Goal: Task Accomplishment & Management: Use online tool/utility

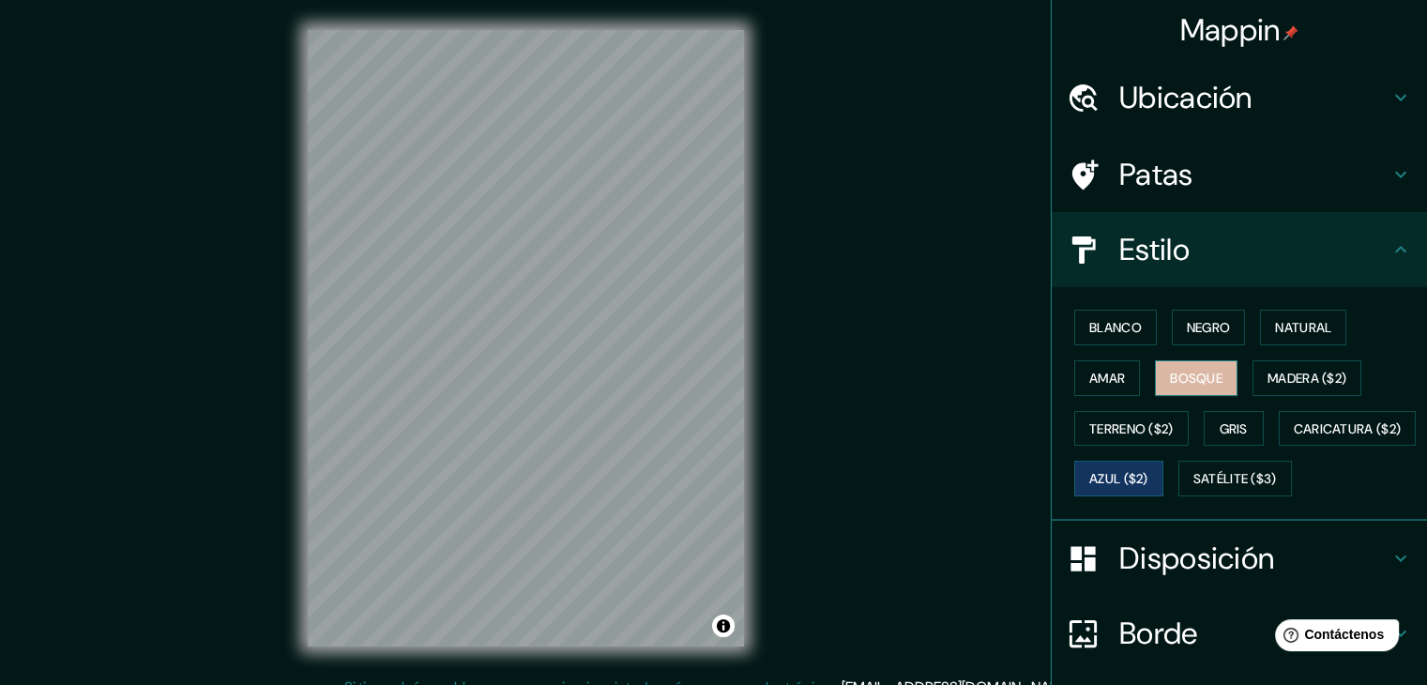
click at [1172, 373] on font "Bosque" at bounding box center [1196, 378] width 53 height 17
click at [1299, 385] on font "Madera ($2)" at bounding box center [1307, 378] width 79 height 24
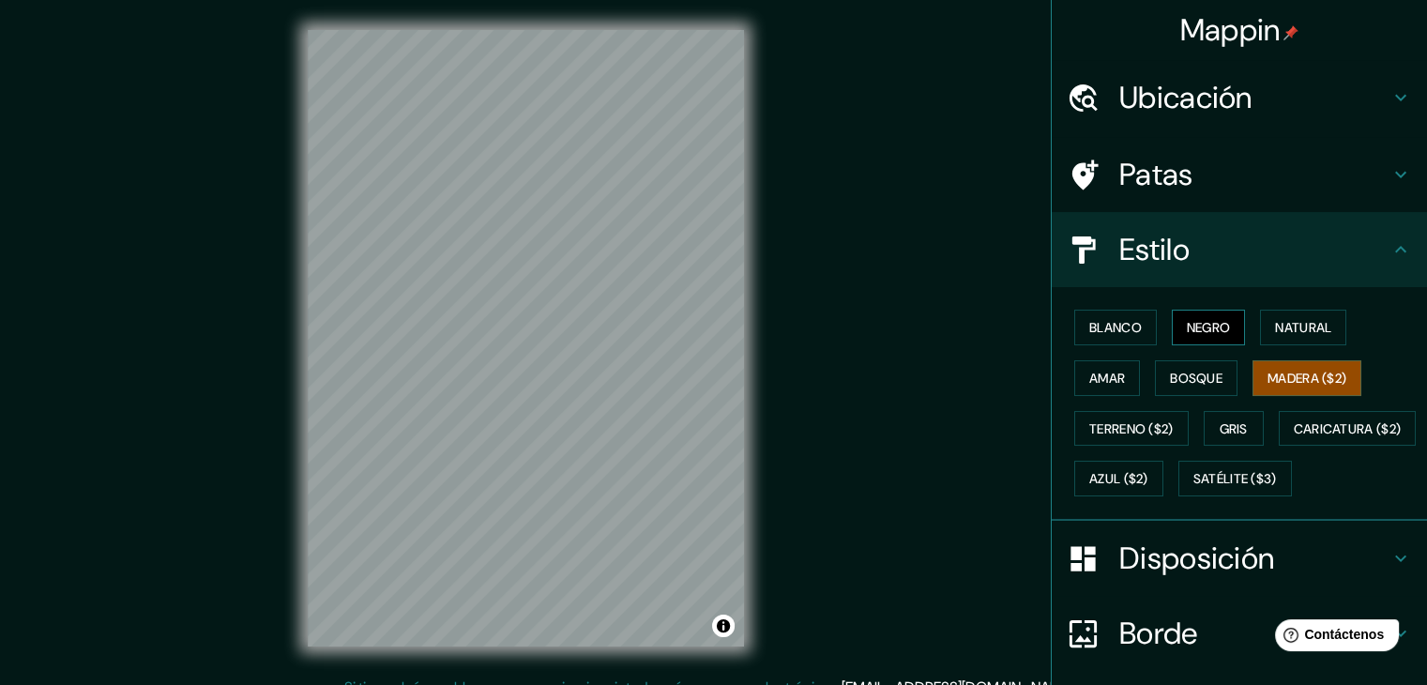
click at [1197, 341] on button "Negro" at bounding box center [1209, 328] width 74 height 36
click at [1144, 328] on button "Blanco" at bounding box center [1115, 328] width 83 height 36
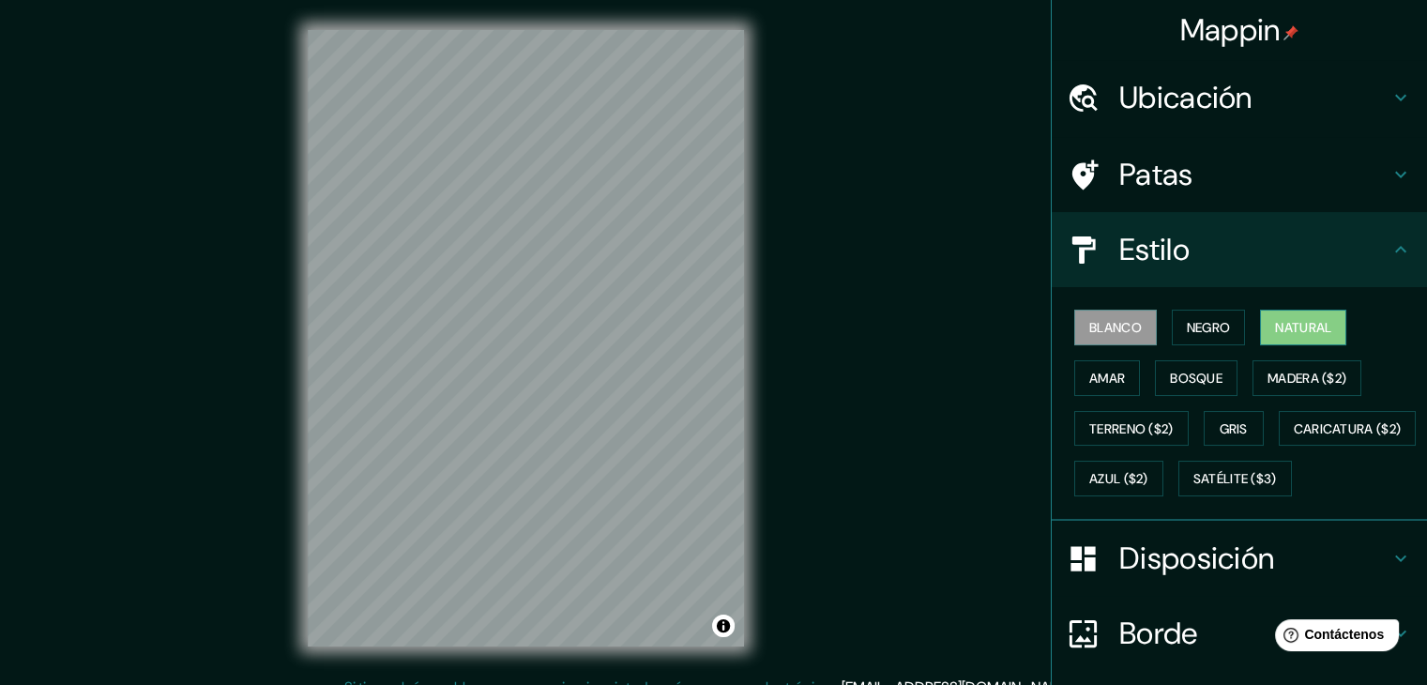
click at [1275, 329] on font "Natural" at bounding box center [1303, 327] width 56 height 17
click at [1220, 433] on font "Gris" at bounding box center [1234, 428] width 28 height 17
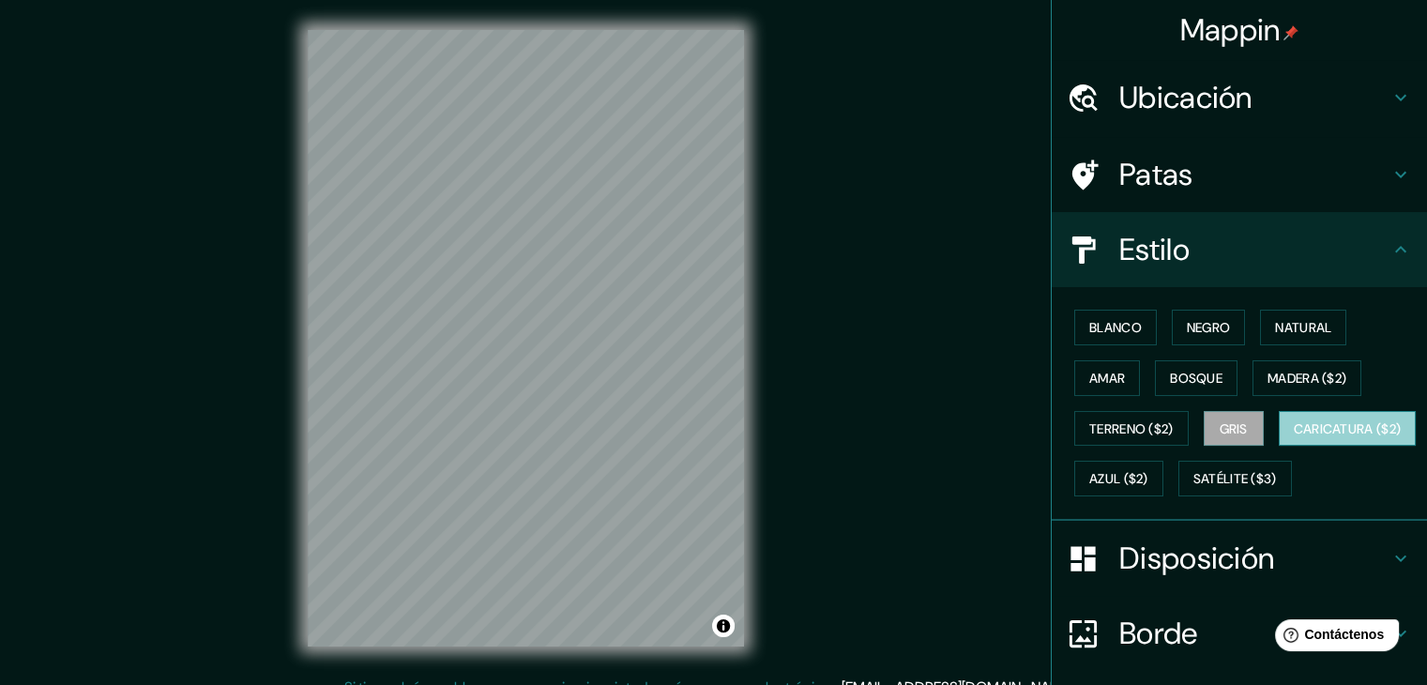
click at [1294, 437] on font "Caricatura ($2)" at bounding box center [1348, 428] width 108 height 17
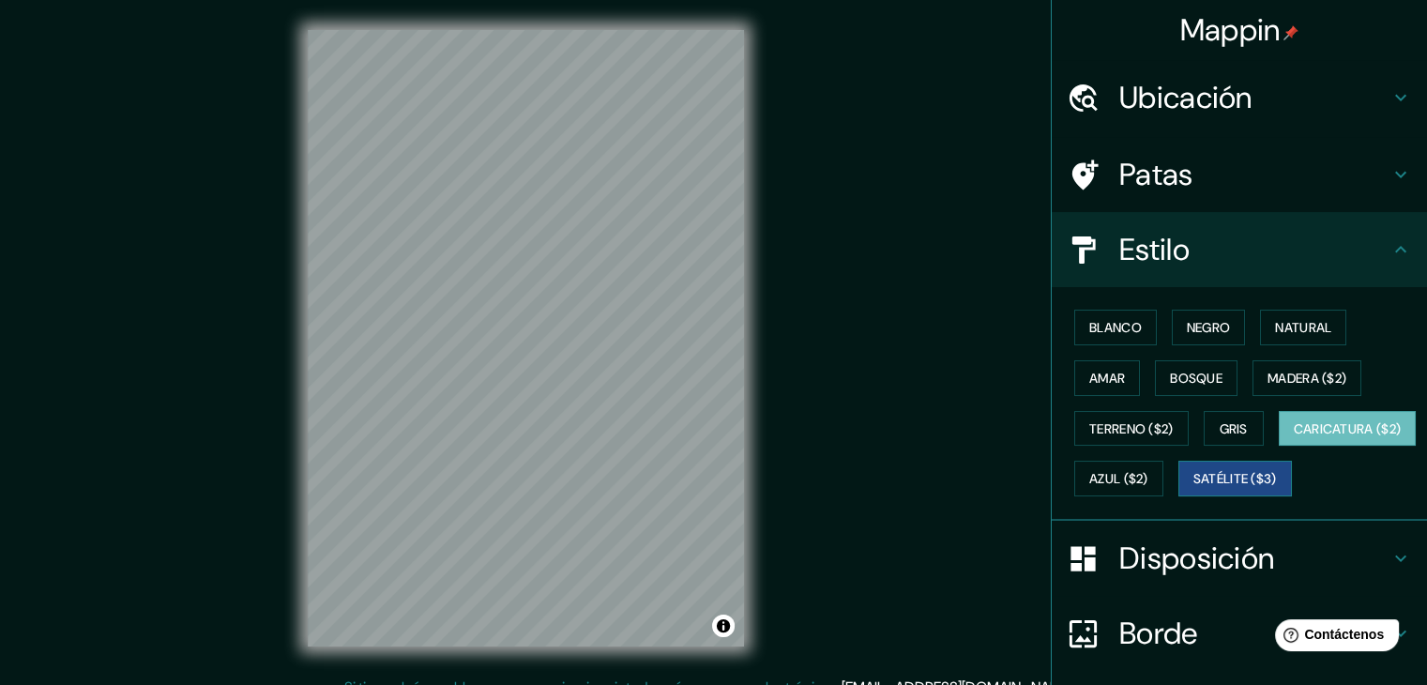
click at [1194, 488] on font "Satélite ($3)" at bounding box center [1236, 479] width 84 height 17
click at [1224, 371] on button "Bosque" at bounding box center [1196, 378] width 83 height 36
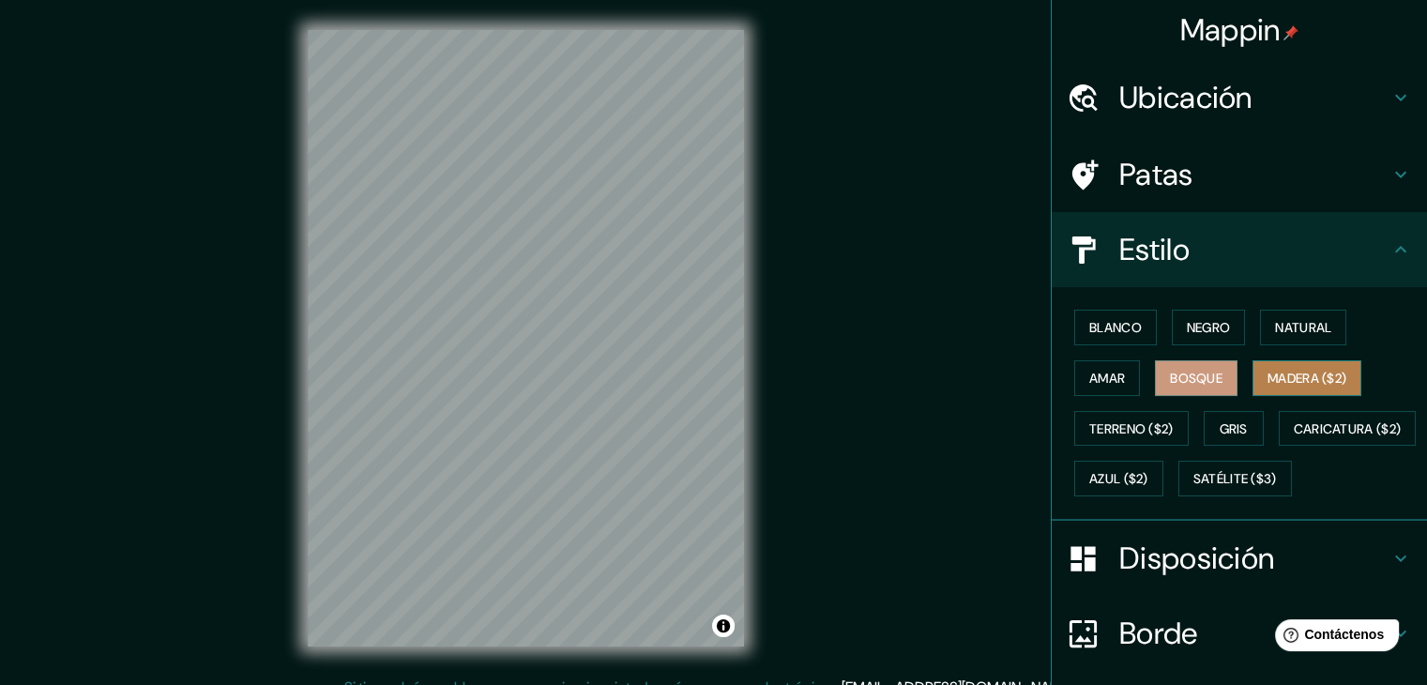
click at [1280, 376] on font "Madera ($2)" at bounding box center [1307, 378] width 79 height 17
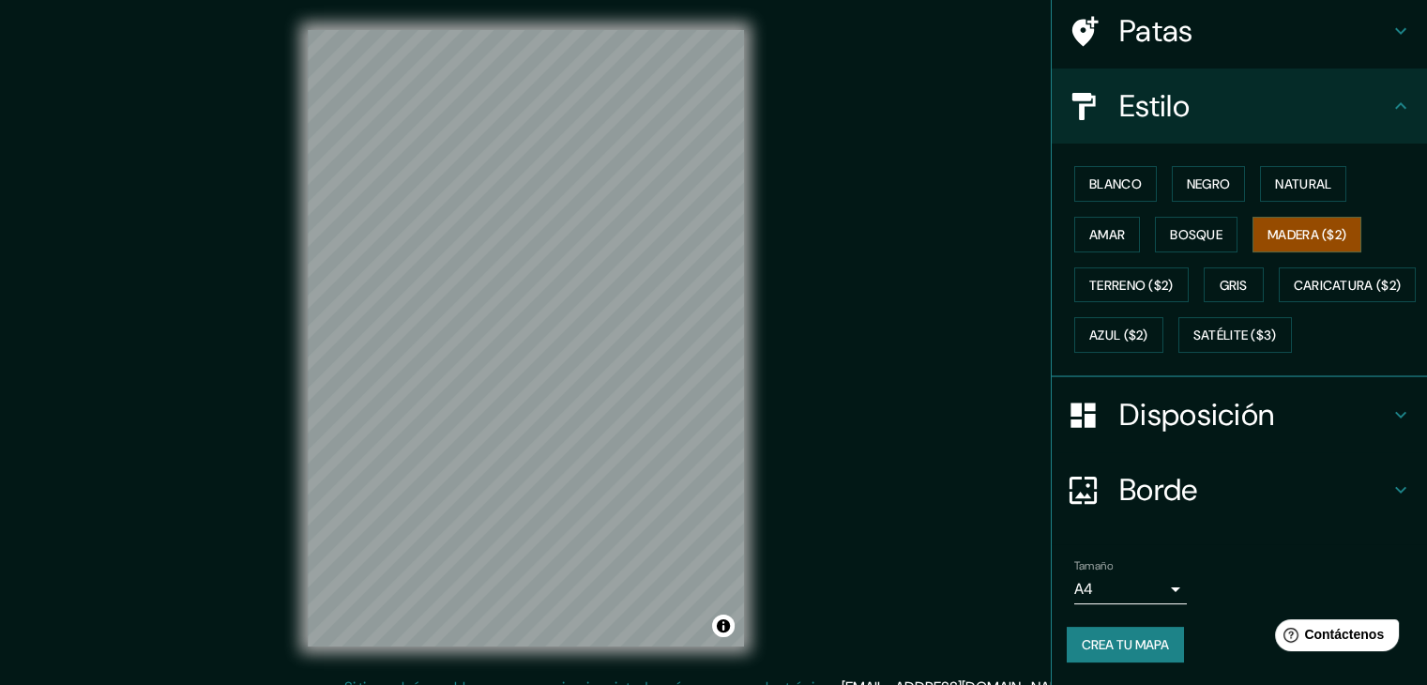
click at [1390, 489] on icon at bounding box center [1401, 490] width 23 height 23
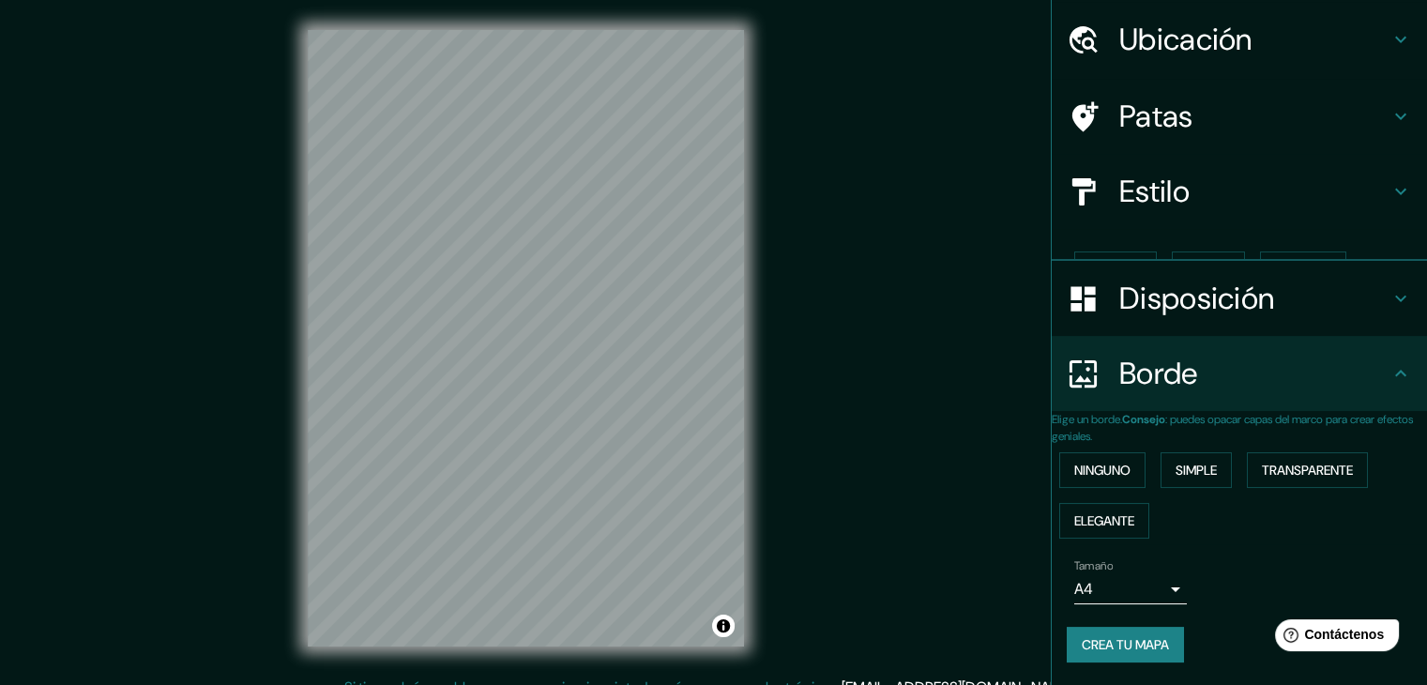
scroll to position [42, 0]
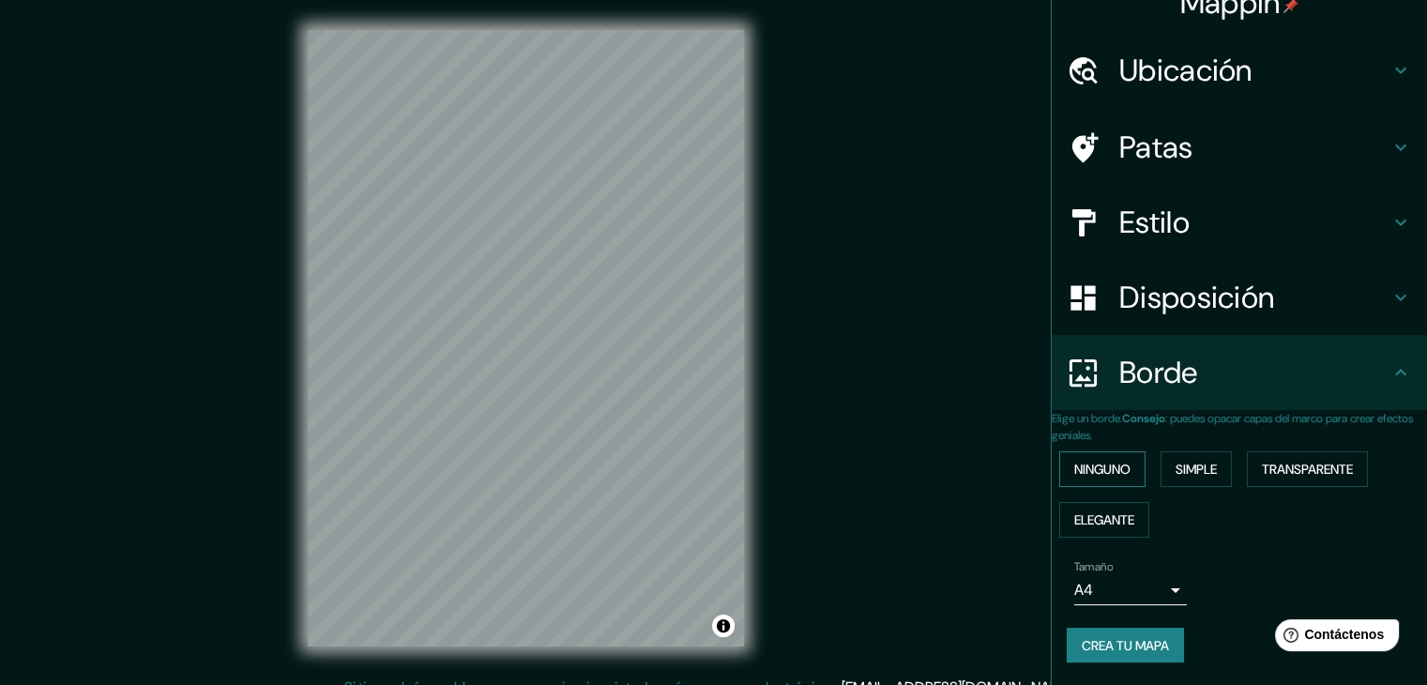
click at [1111, 461] on font "Ninguno" at bounding box center [1102, 469] width 56 height 17
click at [1294, 461] on font "Transparente" at bounding box center [1307, 469] width 91 height 17
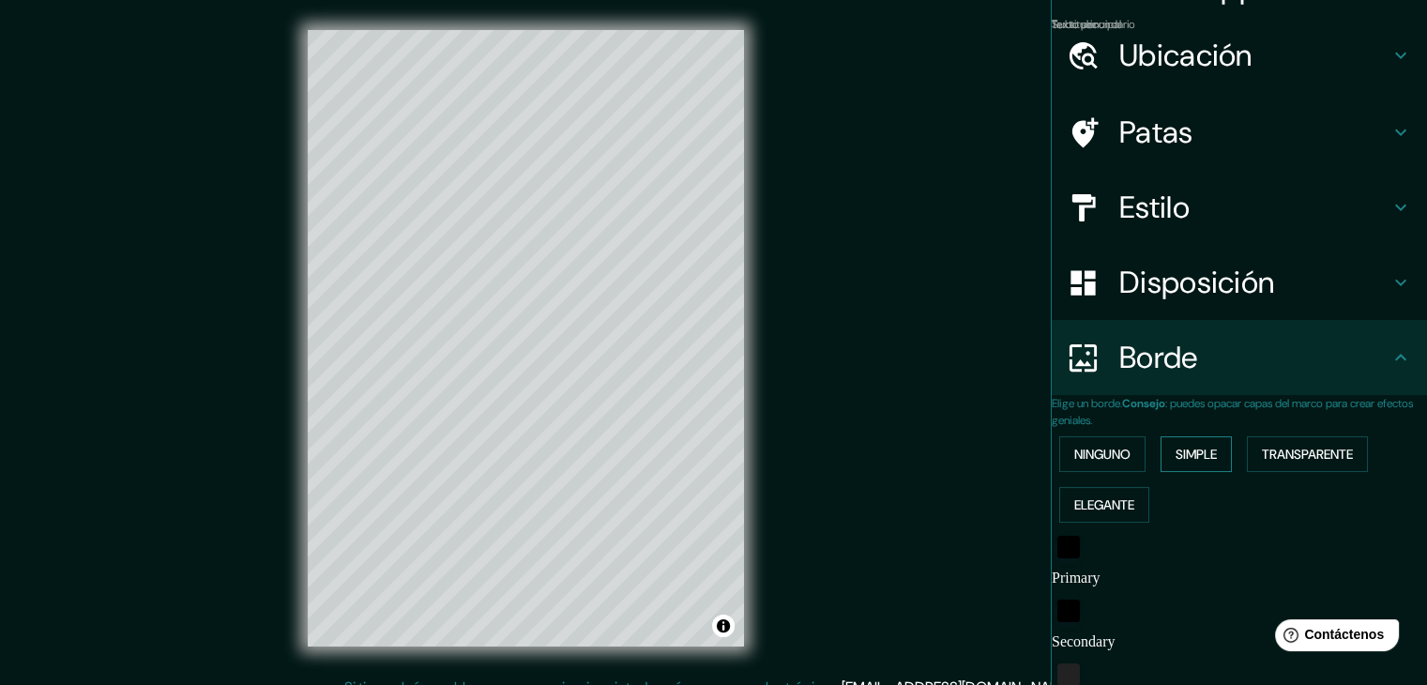
click at [1202, 442] on font "Simple" at bounding box center [1196, 454] width 41 height 24
click at [1122, 450] on font "Ninguno" at bounding box center [1102, 454] width 56 height 17
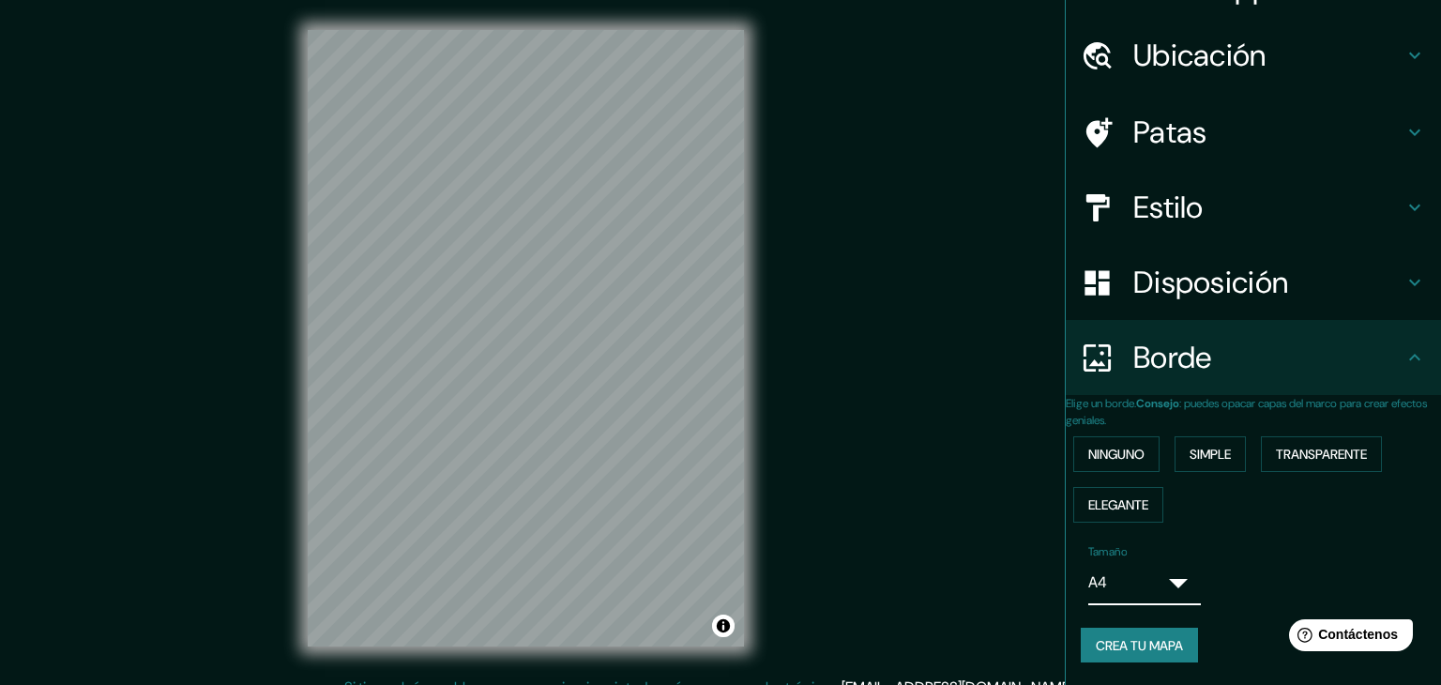
click at [1151, 581] on body "Mappin Ubicación [STREET_ADDRESS] [STREET_ADDRESS] [STREET_ADDRESS], [GEOGRAPHI…" at bounding box center [720, 342] width 1441 height 685
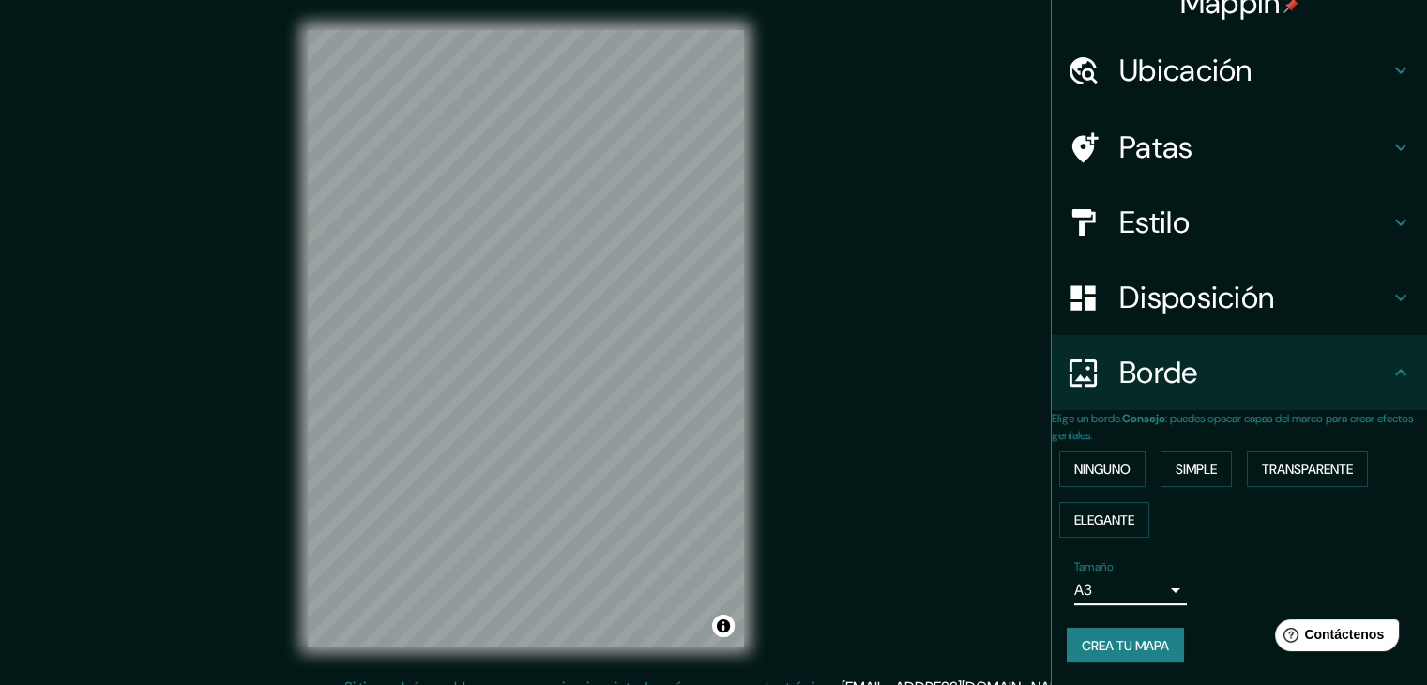
click at [1122, 279] on font "Disposición" at bounding box center [1197, 297] width 155 height 39
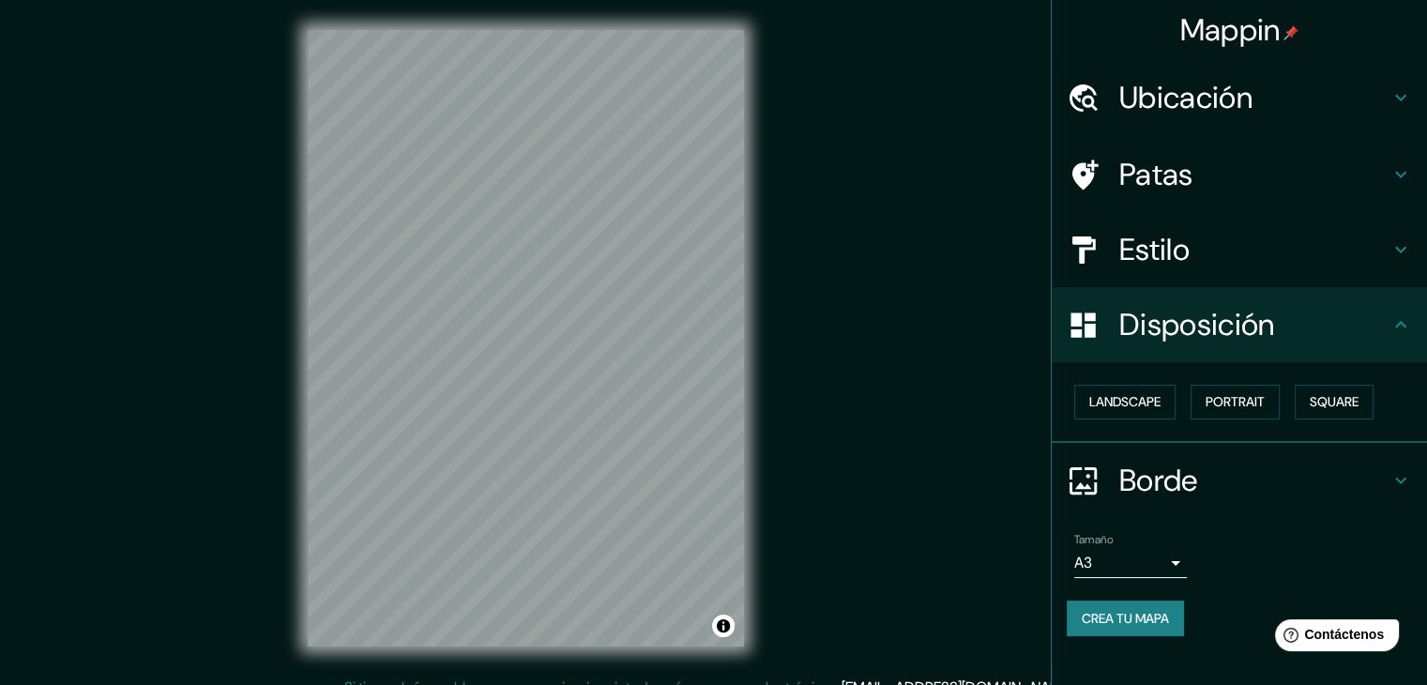
scroll to position [0, 0]
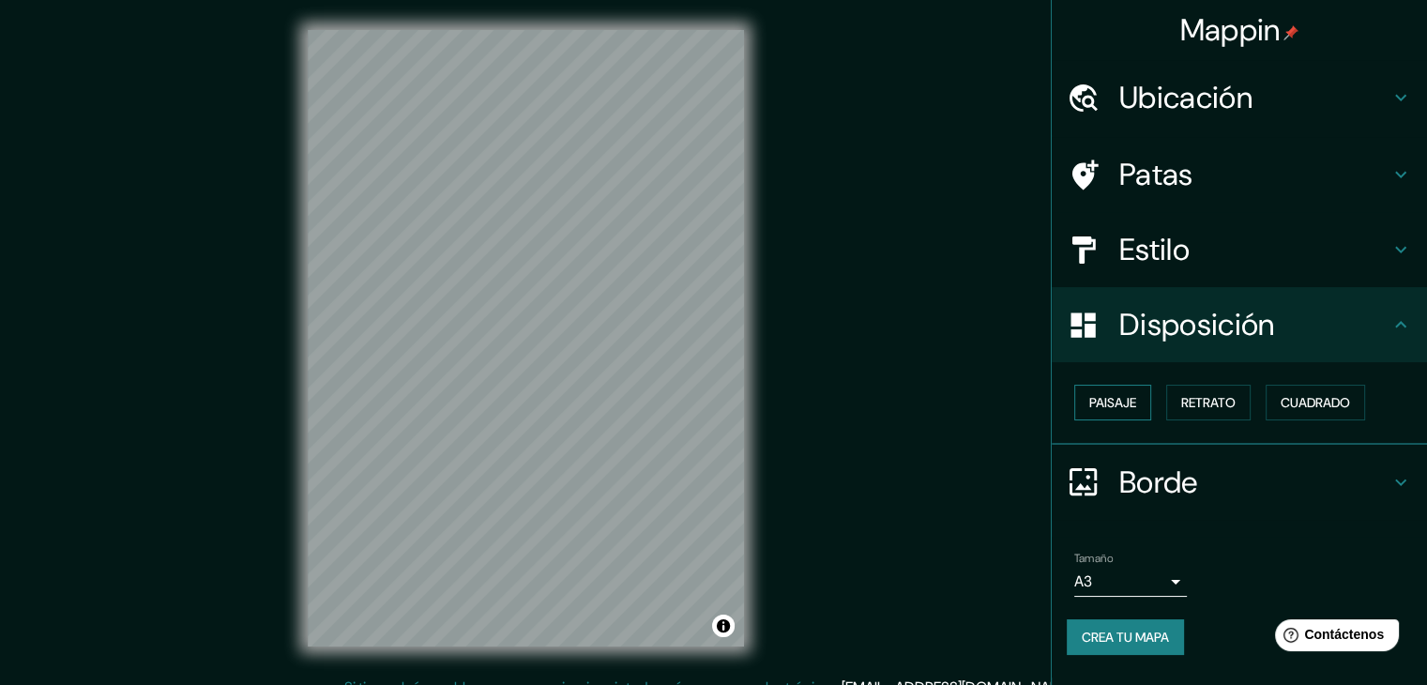
click at [1130, 400] on font "Paisaje" at bounding box center [1112, 402] width 47 height 17
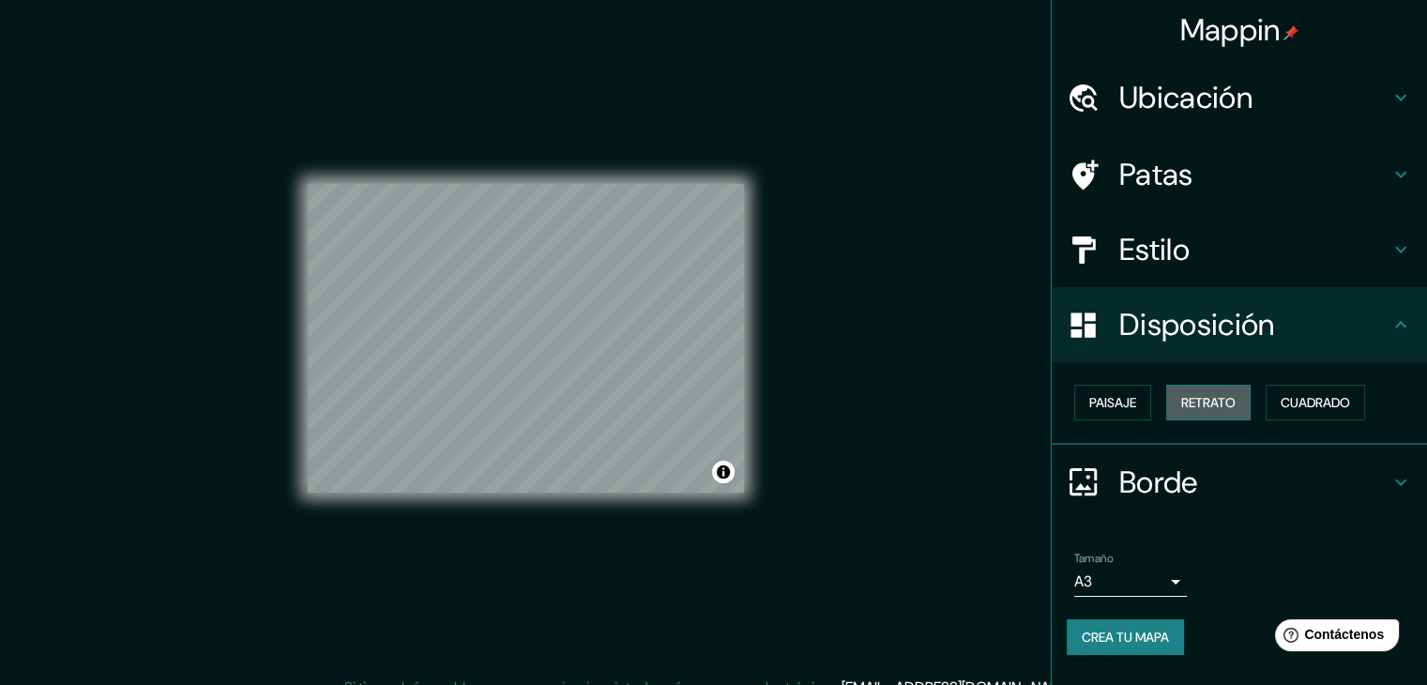
click at [1217, 408] on font "Retrato" at bounding box center [1208, 402] width 54 height 17
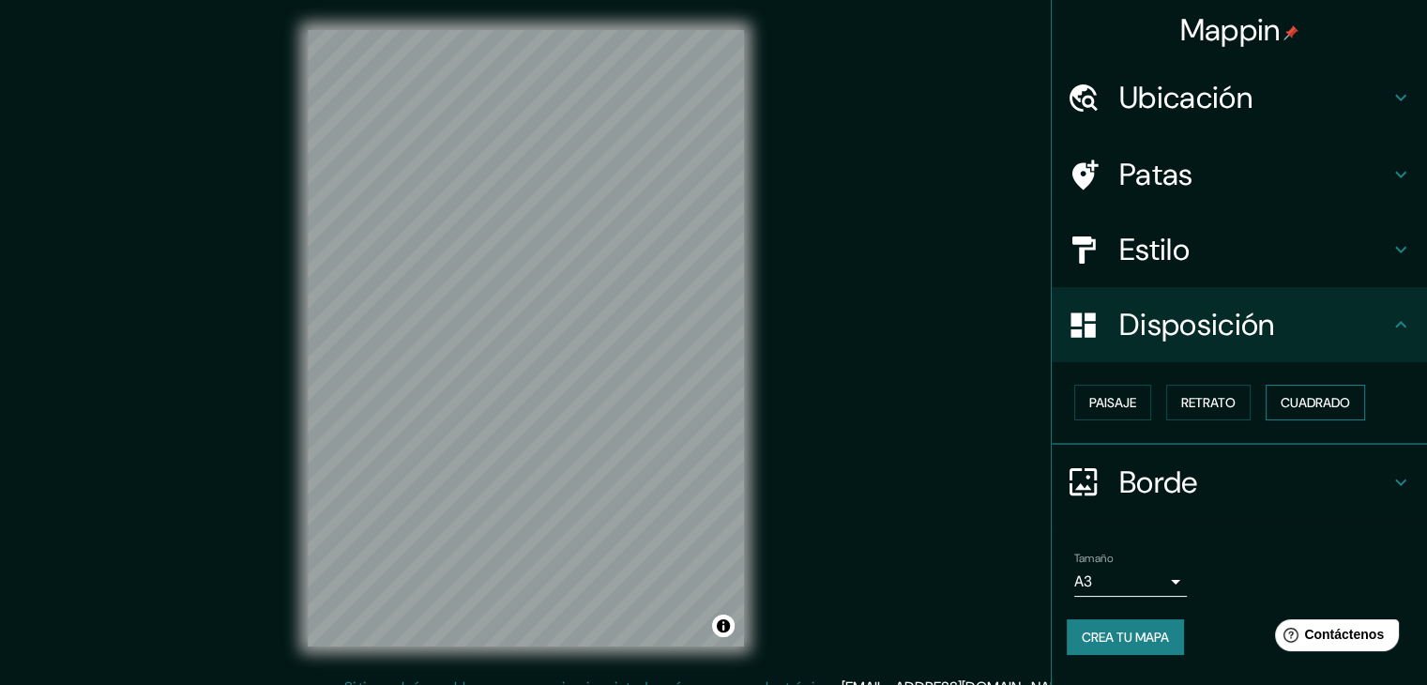
click at [1304, 404] on font "Cuadrado" at bounding box center [1315, 402] width 69 height 17
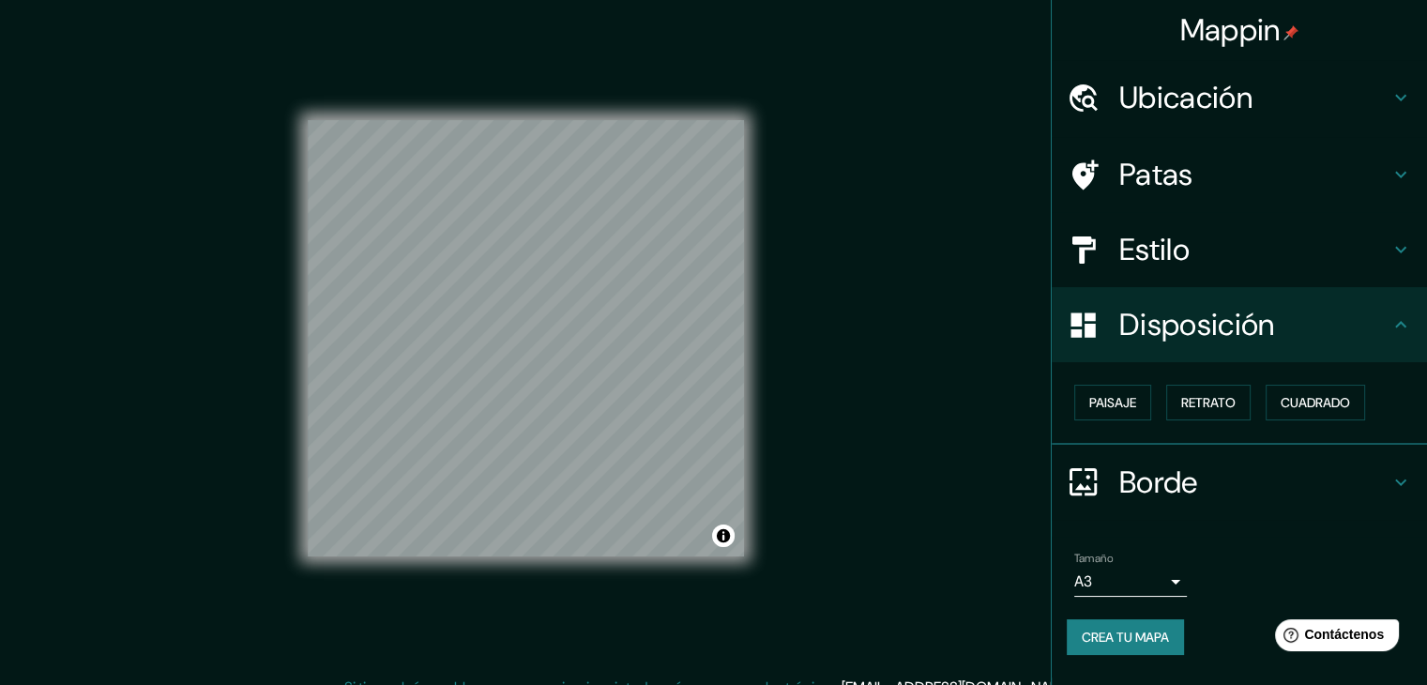
click at [1185, 258] on font "Estilo" at bounding box center [1155, 249] width 70 height 39
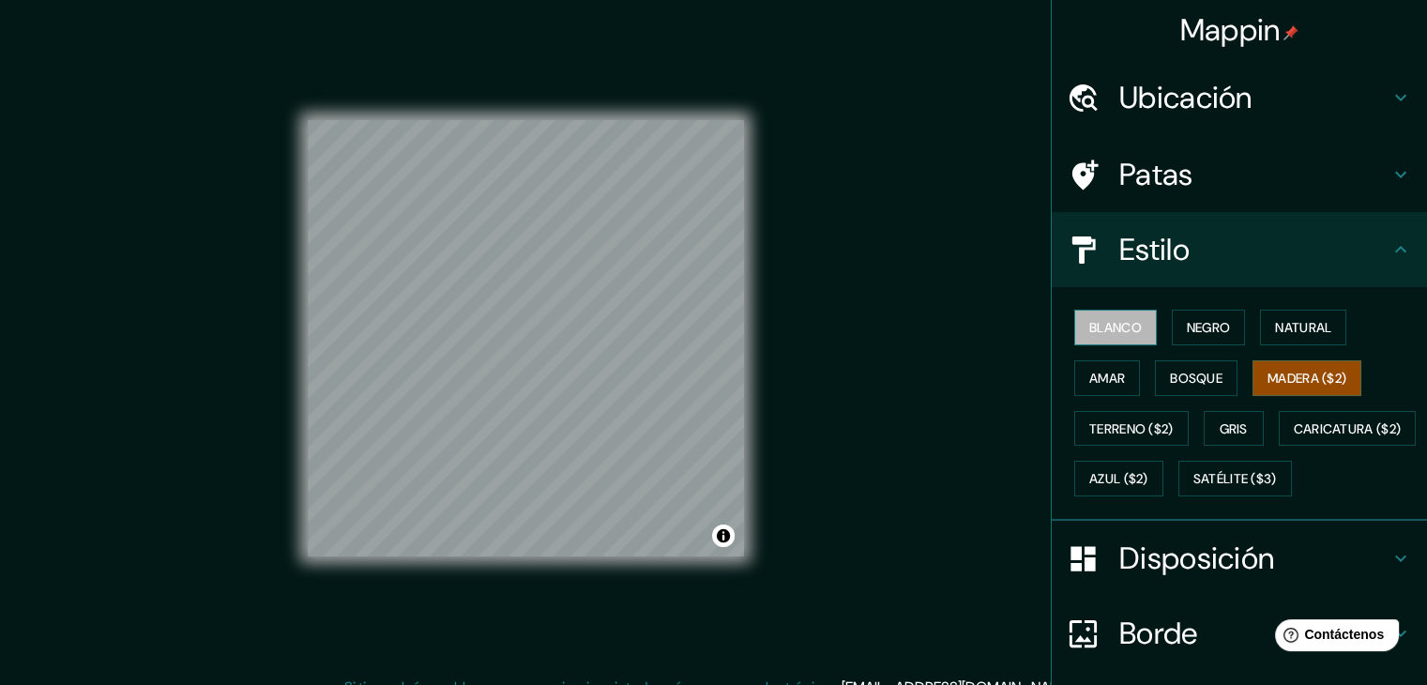
click at [1108, 326] on font "Blanco" at bounding box center [1115, 327] width 53 height 17
click at [1187, 322] on font "Negro" at bounding box center [1209, 327] width 44 height 17
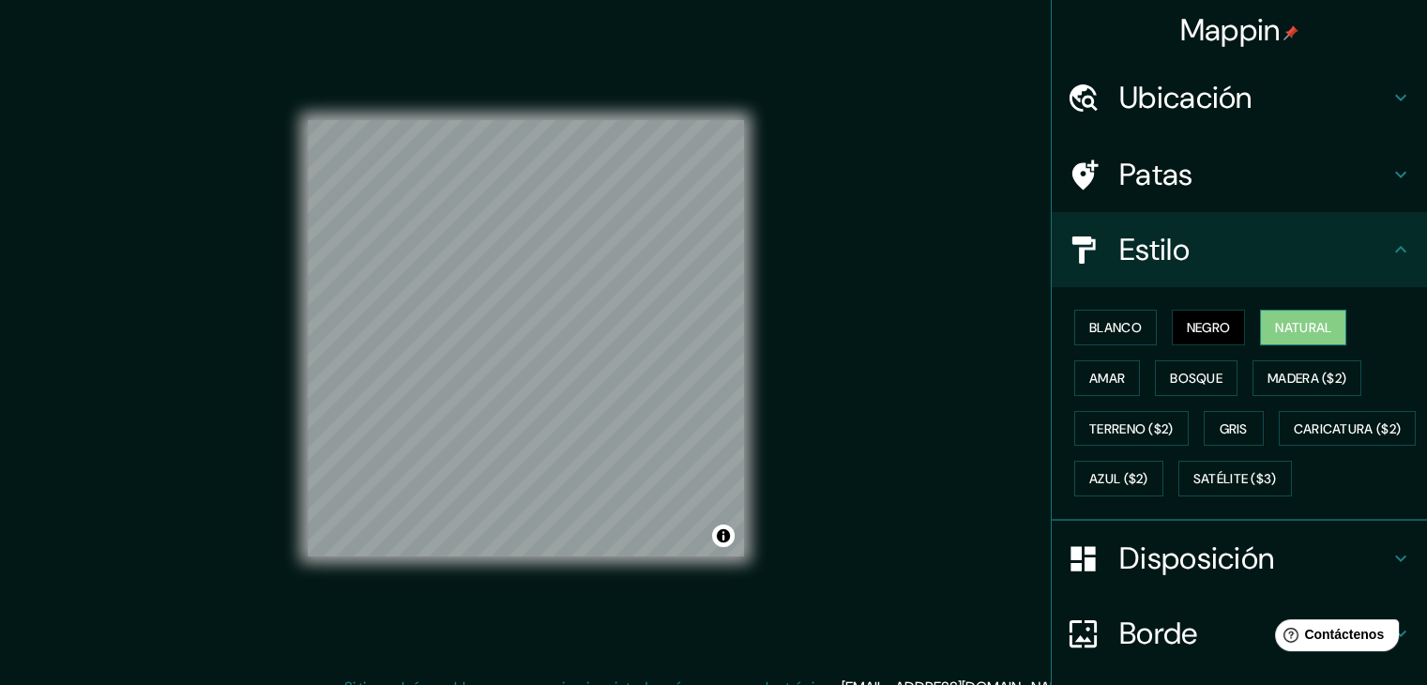
click at [1295, 321] on font "Natural" at bounding box center [1303, 327] width 56 height 17
click at [1089, 381] on font "Amar" at bounding box center [1107, 378] width 36 height 17
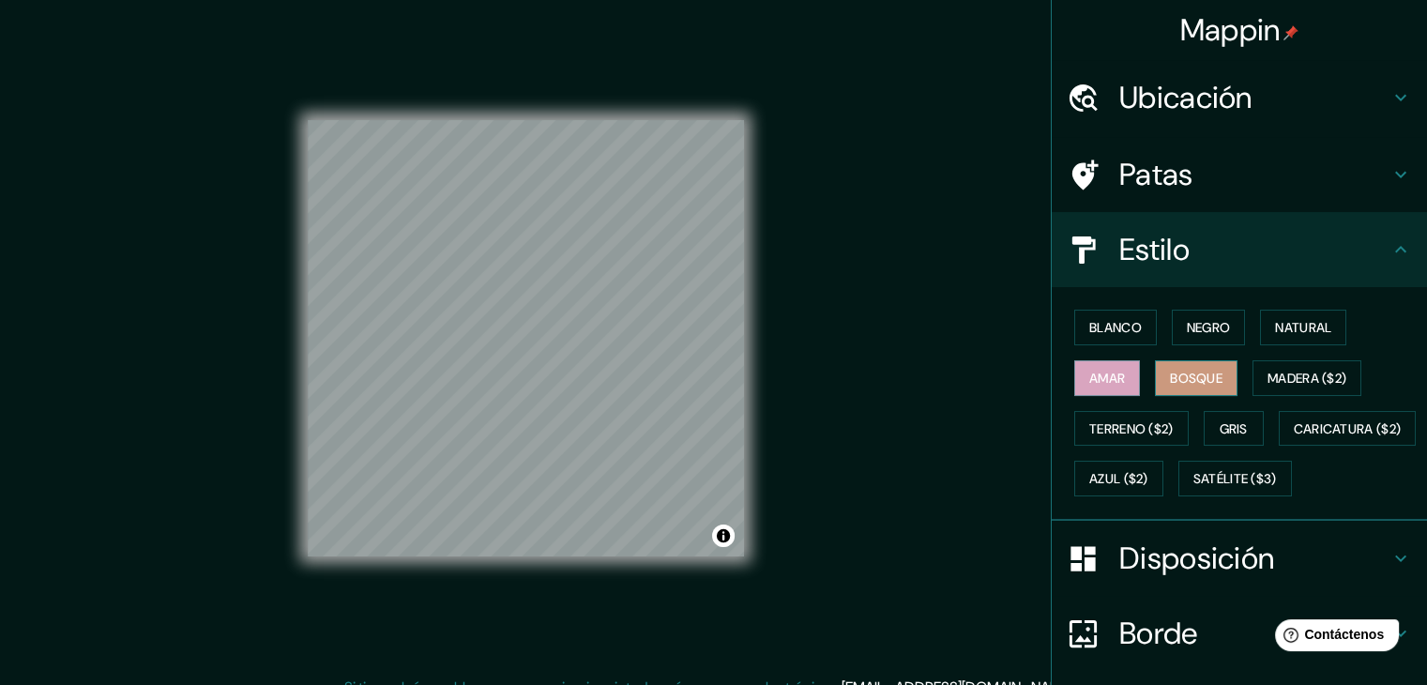
click at [1170, 380] on font "Bosque" at bounding box center [1196, 378] width 53 height 17
click at [1309, 370] on font "Madera ($2)" at bounding box center [1307, 378] width 79 height 17
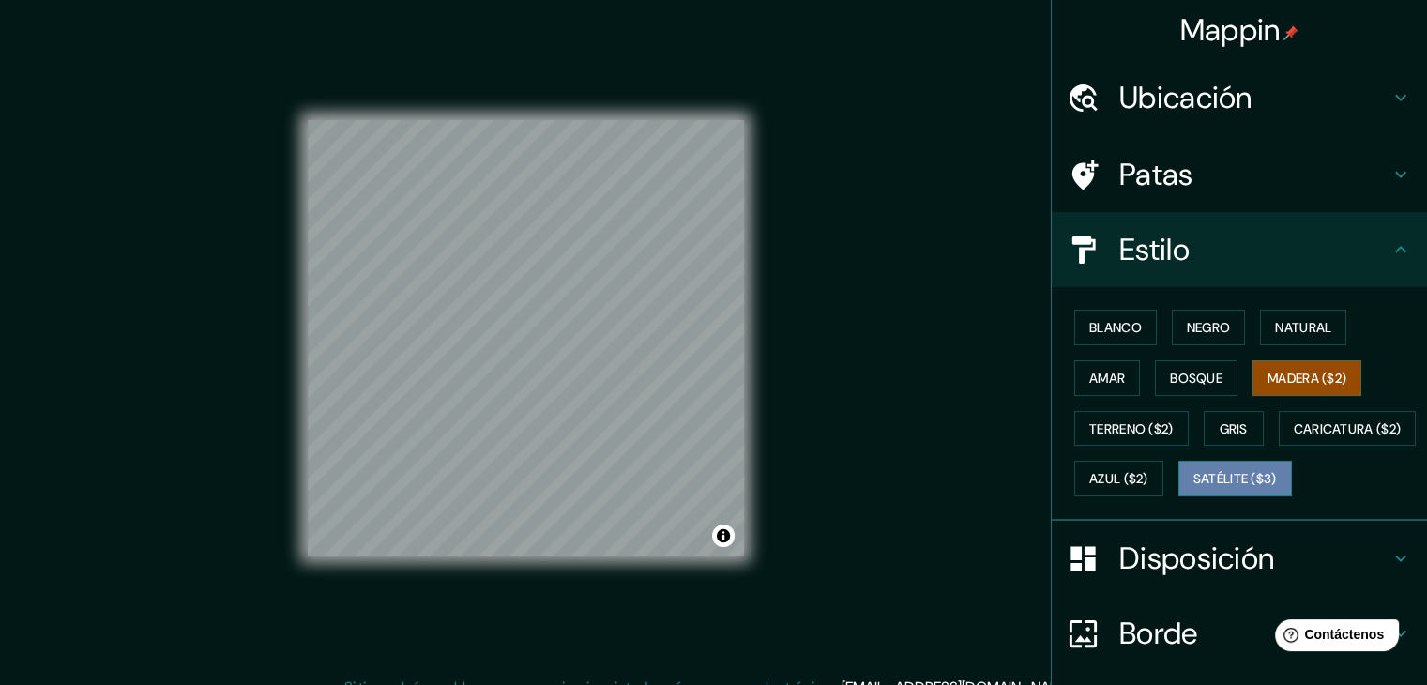
click at [1194, 488] on font "Satélite ($3)" at bounding box center [1236, 479] width 84 height 17
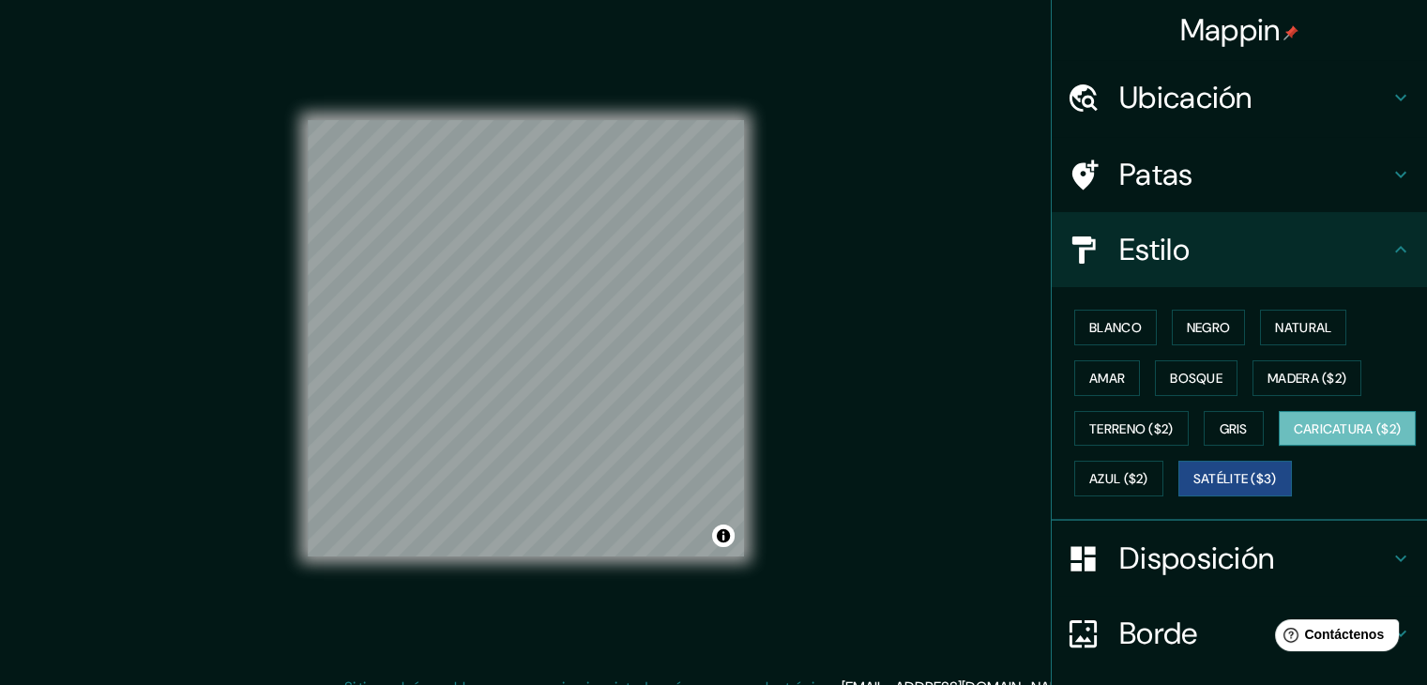
click at [1294, 441] on font "Caricatura ($2)" at bounding box center [1348, 429] width 108 height 24
click at [1149, 475] on font "Azul ($2)" at bounding box center [1118, 479] width 59 height 17
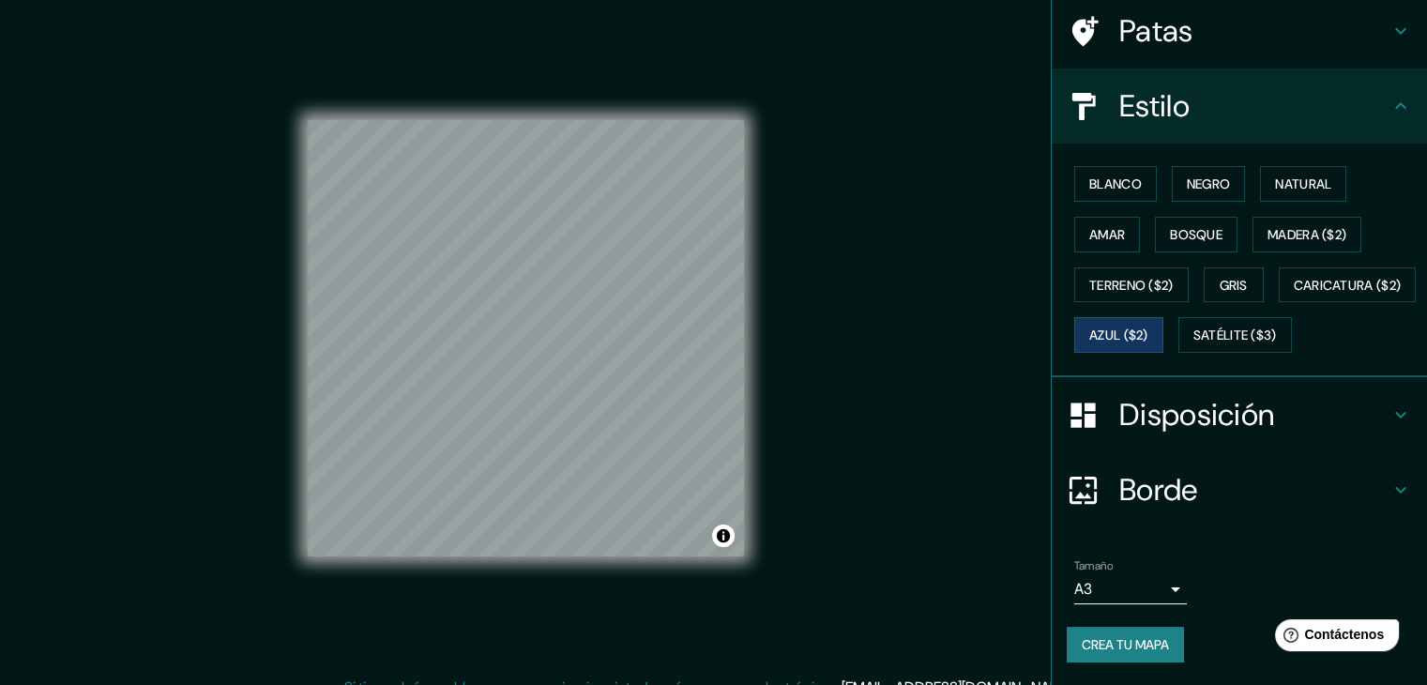
scroll to position [190, 0]
click at [1126, 644] on font "Crea tu mapa" at bounding box center [1125, 644] width 87 height 17
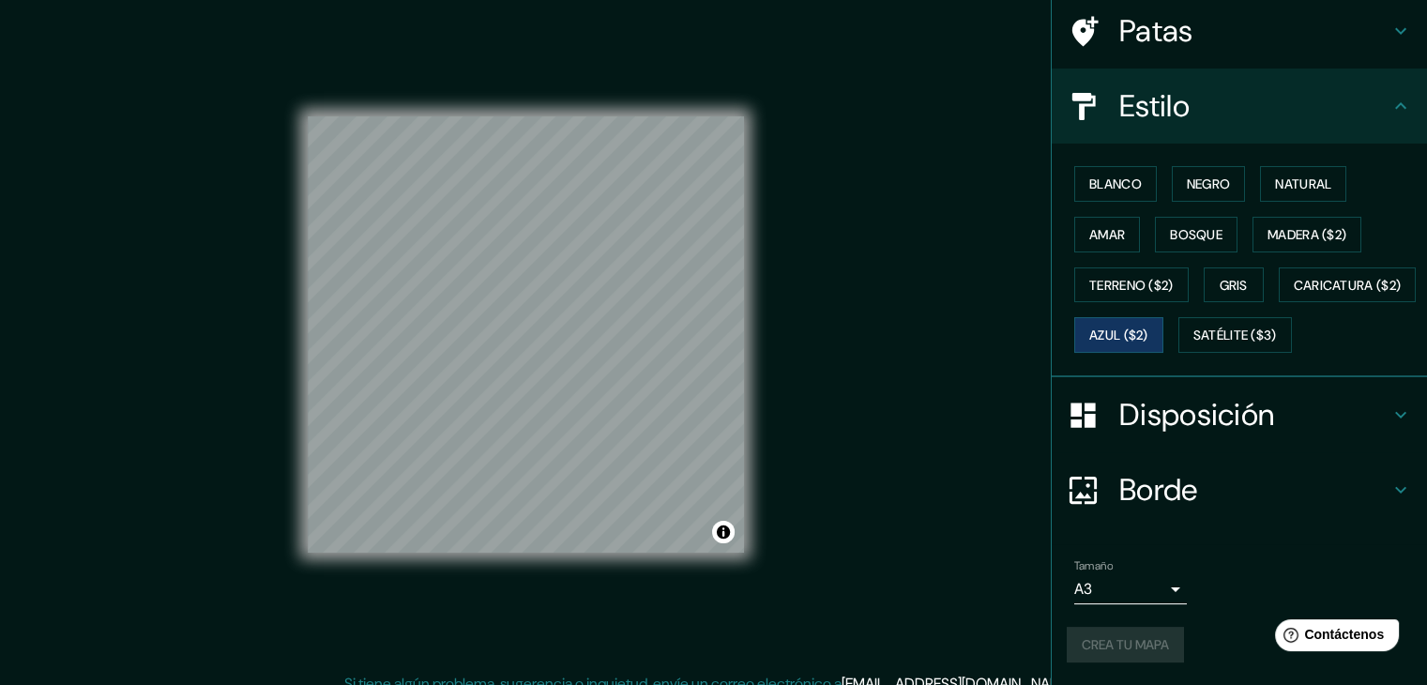
scroll to position [0, 0]
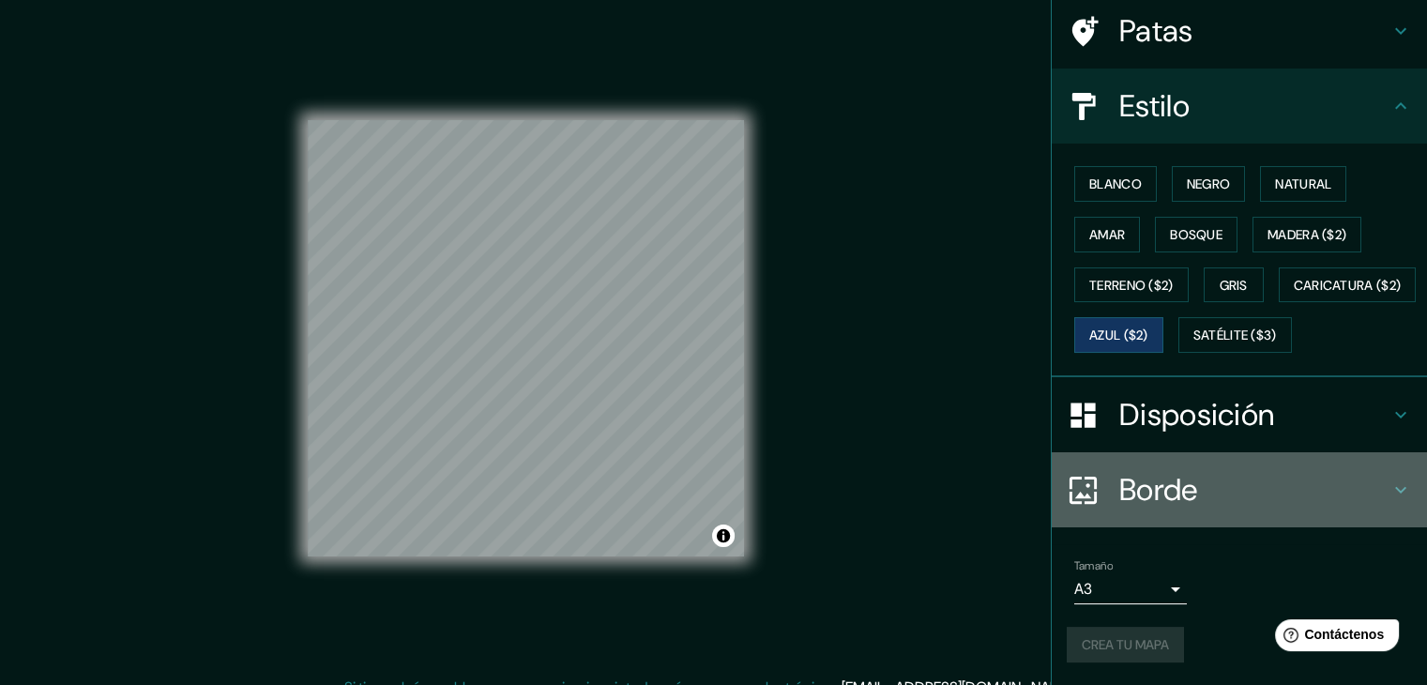
click at [1390, 485] on icon at bounding box center [1401, 490] width 23 height 23
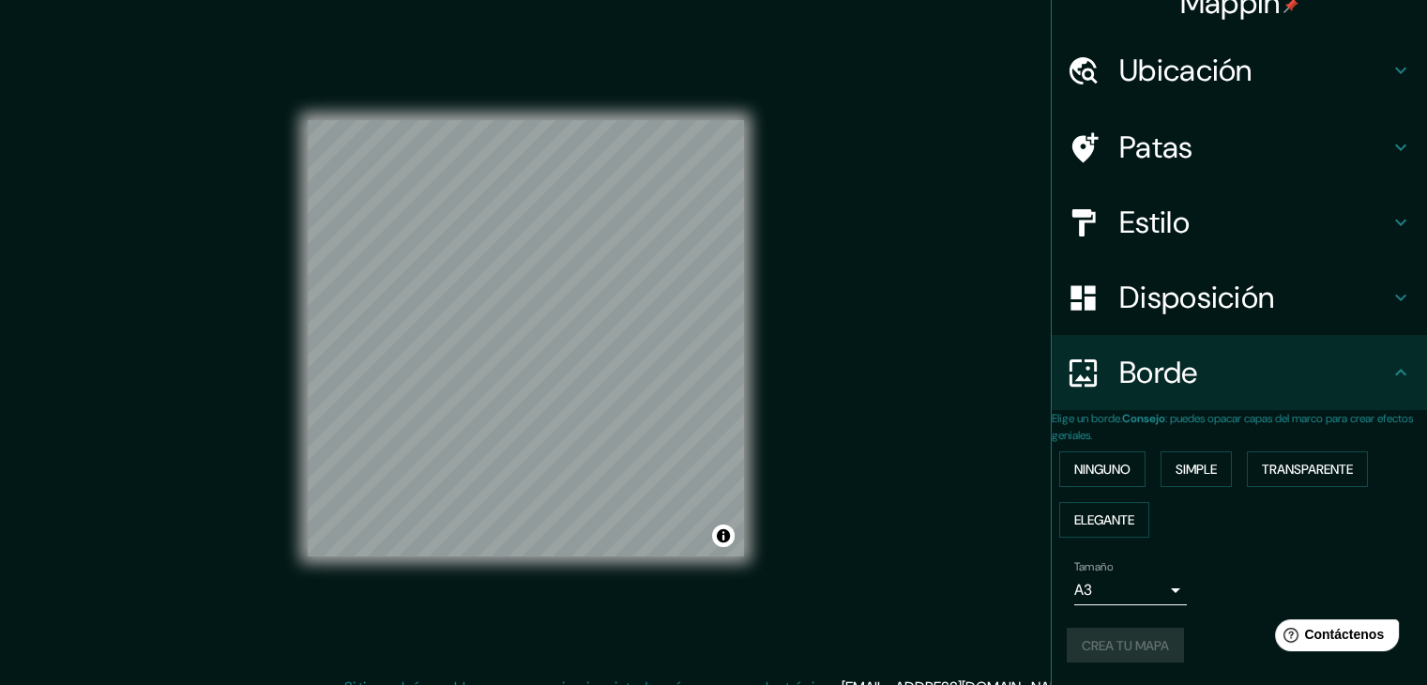
scroll to position [42, 0]
click at [1125, 511] on font "Elegante" at bounding box center [1104, 519] width 60 height 17
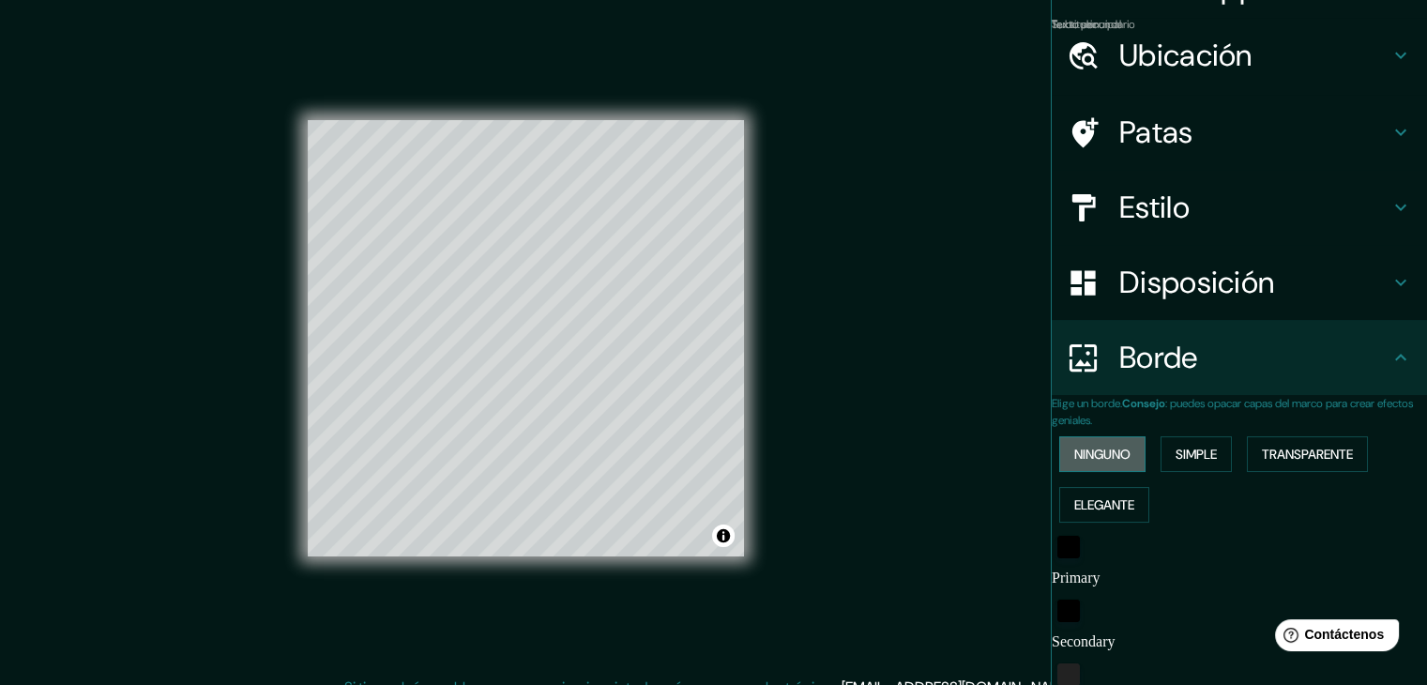
click at [1114, 462] on font "Ninguno" at bounding box center [1102, 454] width 56 height 24
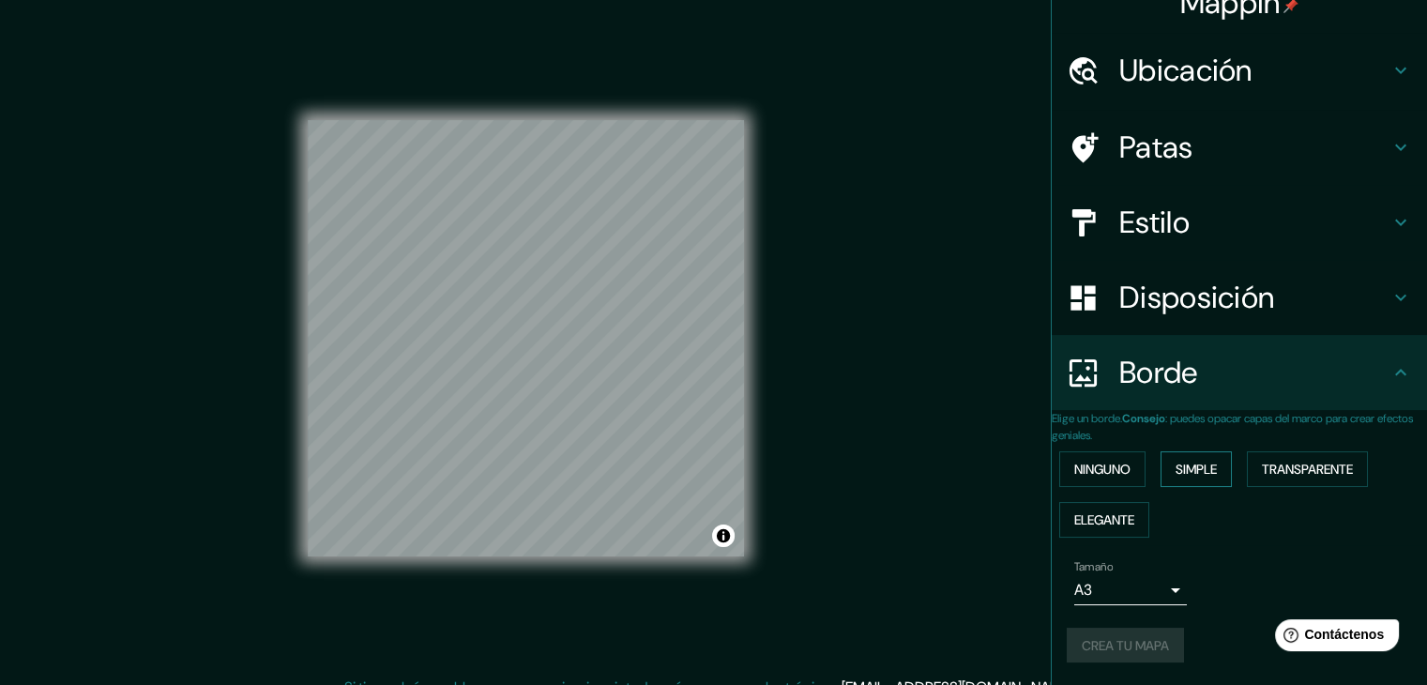
click at [1196, 461] on font "Simple" at bounding box center [1196, 469] width 41 height 17
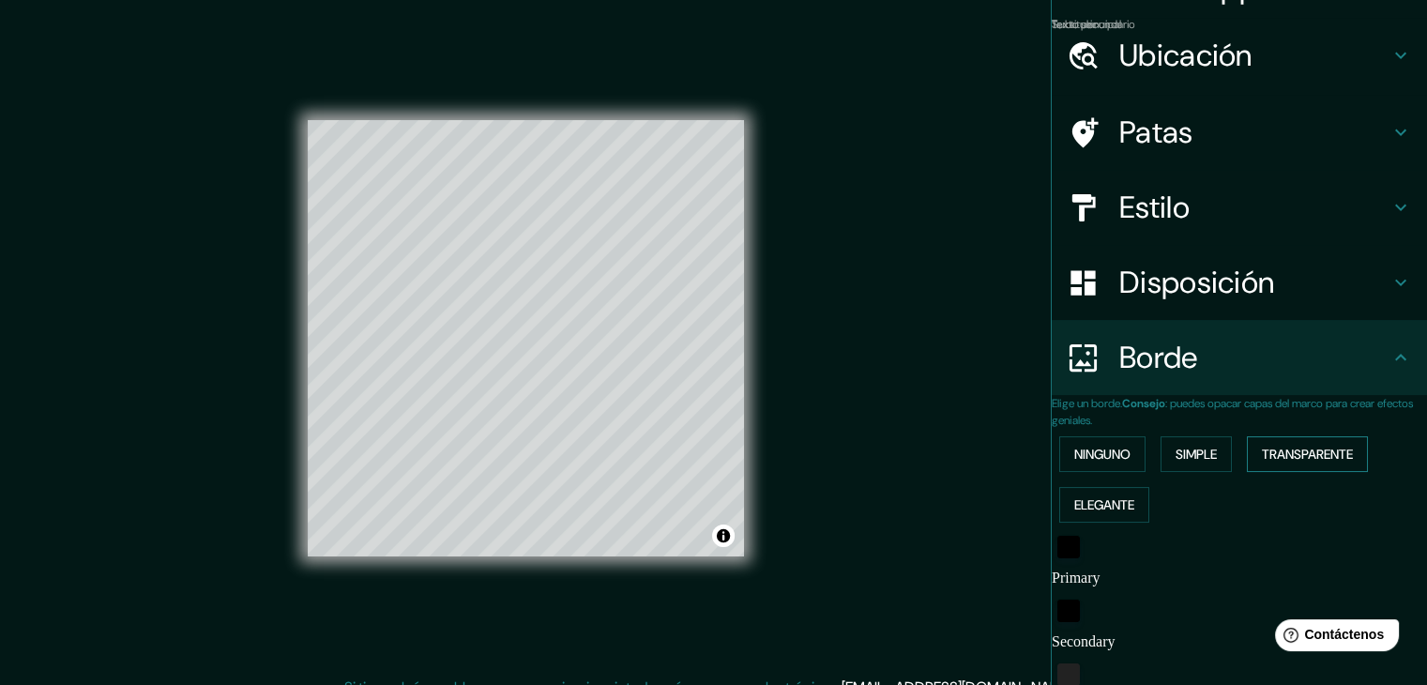
click at [1290, 450] on font "Transparente" at bounding box center [1307, 454] width 91 height 17
click at [1115, 461] on font "Ninguno" at bounding box center [1102, 454] width 56 height 17
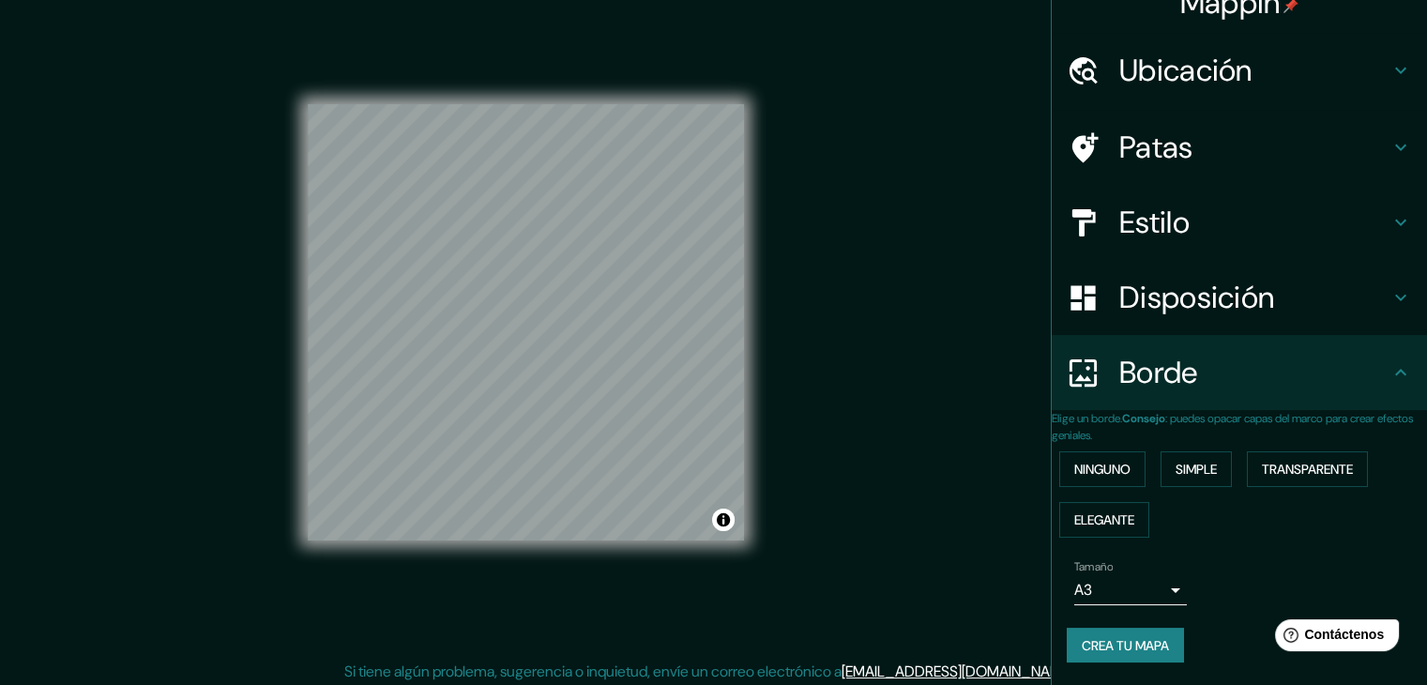
scroll to position [22, 0]
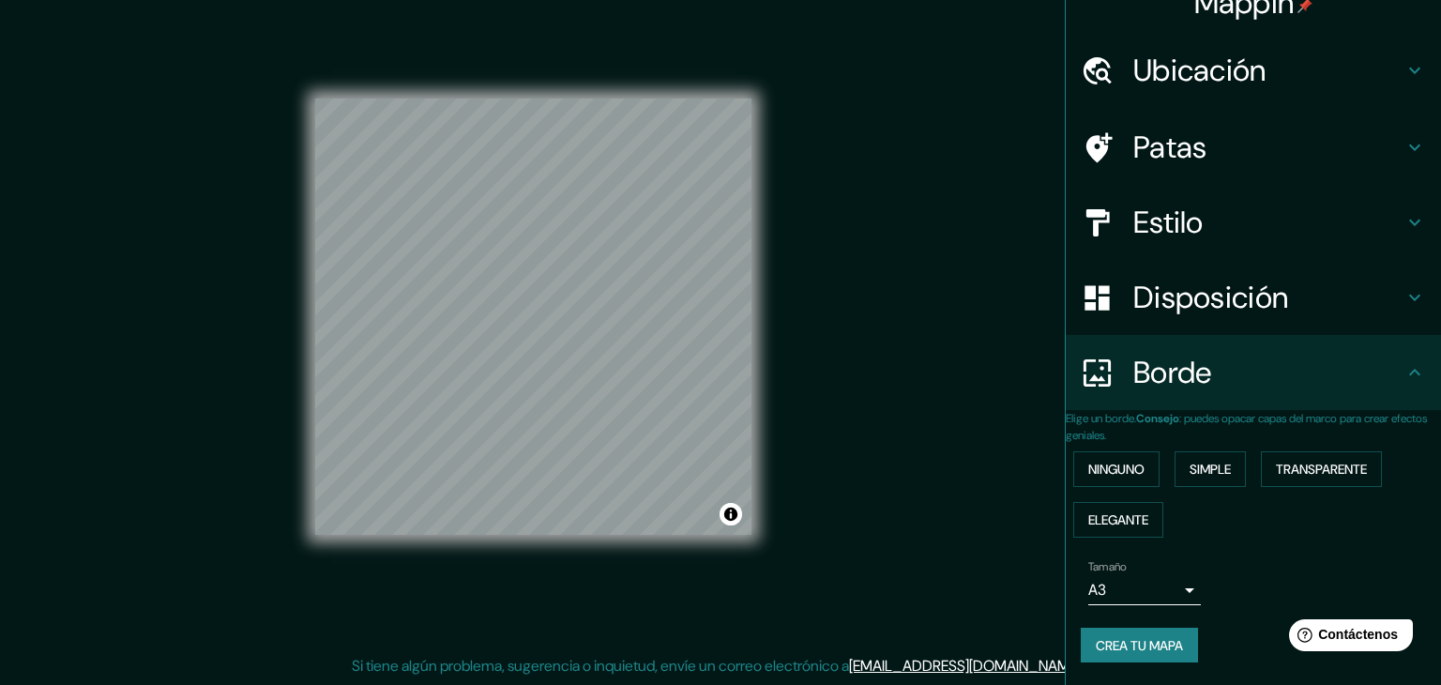
click at [1136, 603] on body "Mappin Ubicación [STREET_ADDRESS] [STREET_ADDRESS] [STREET_ADDRESS], [GEOGRAPHI…" at bounding box center [720, 320] width 1441 height 685
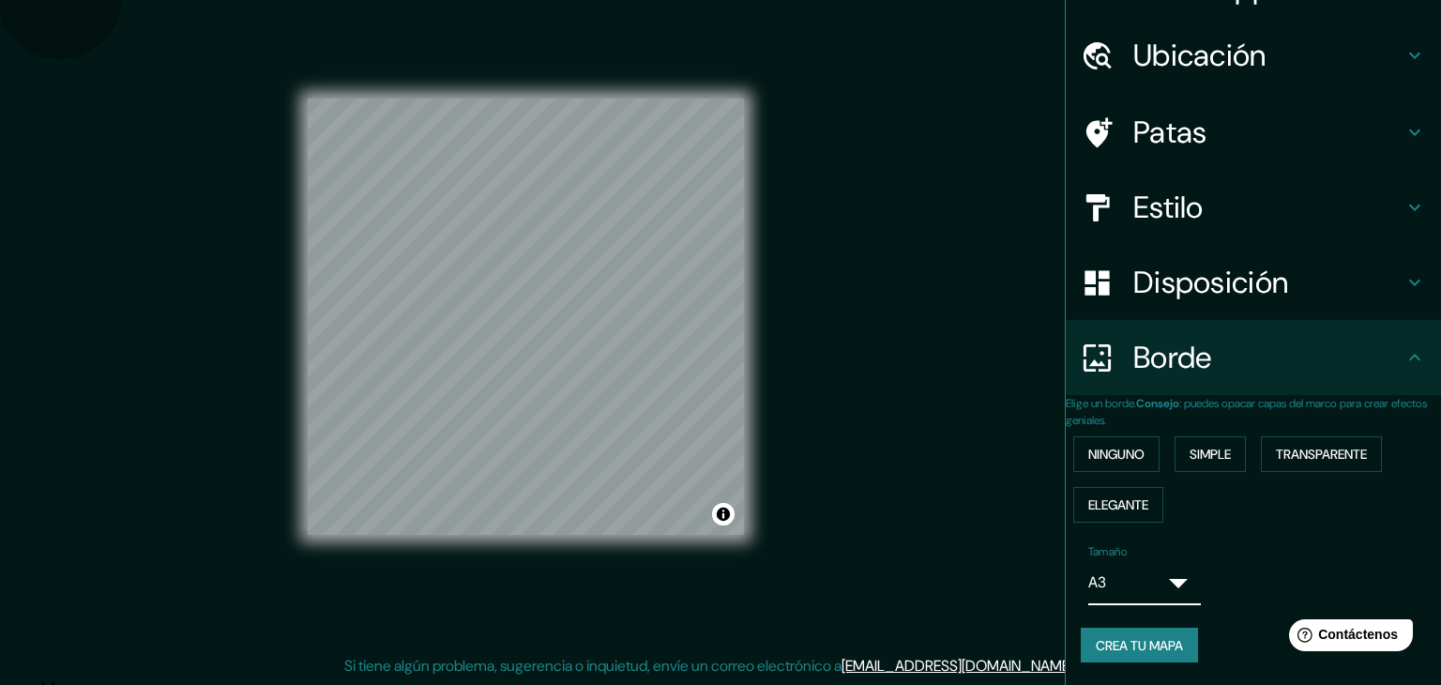
click at [1134, 678] on li "A4" at bounding box center [733, 686] width 1390 height 17
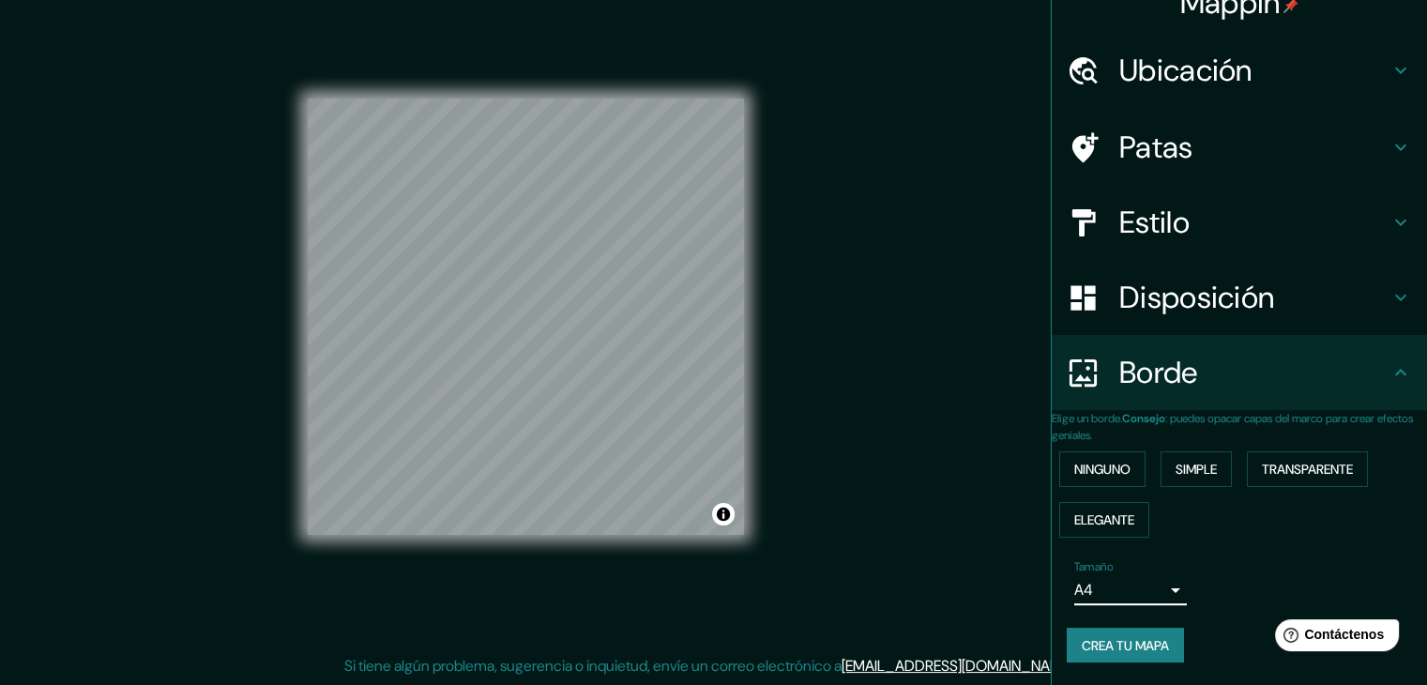
click at [1126, 639] on font "Crea tu mapa" at bounding box center [1125, 645] width 87 height 17
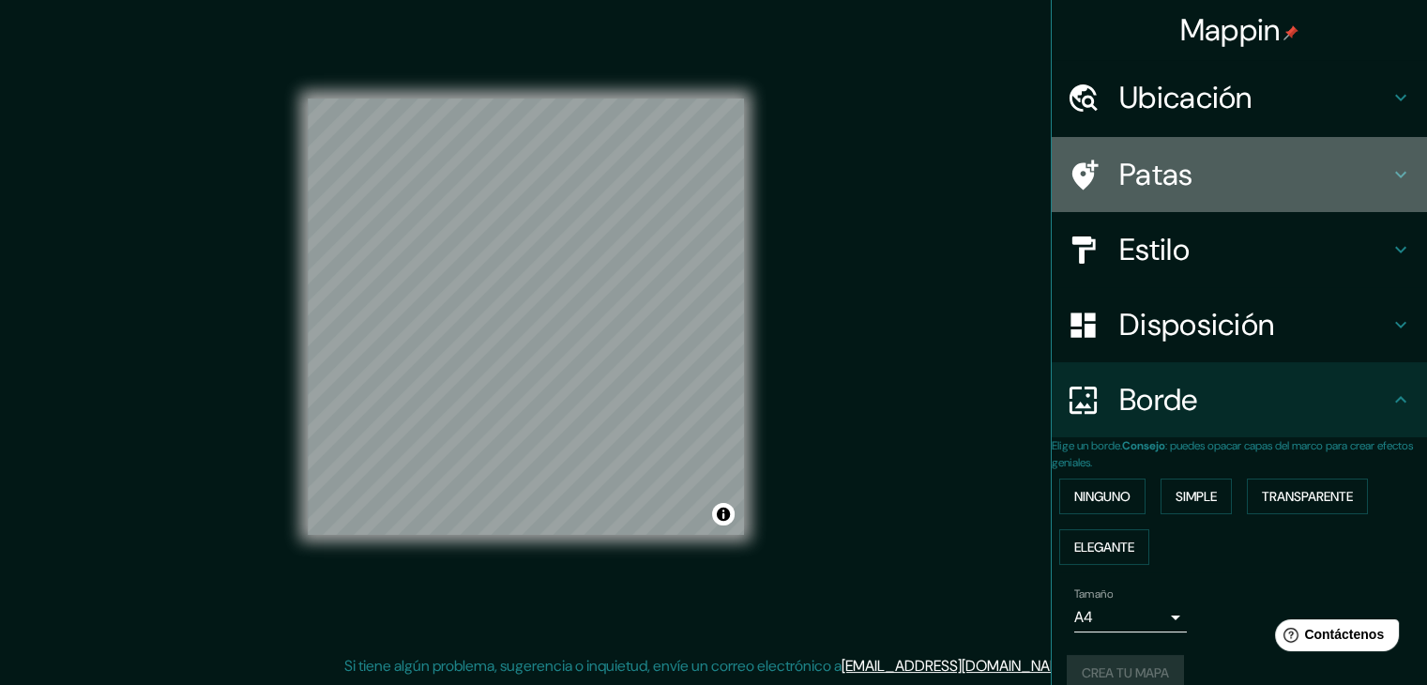
click at [1179, 166] on h4 "Patas" at bounding box center [1255, 175] width 270 height 38
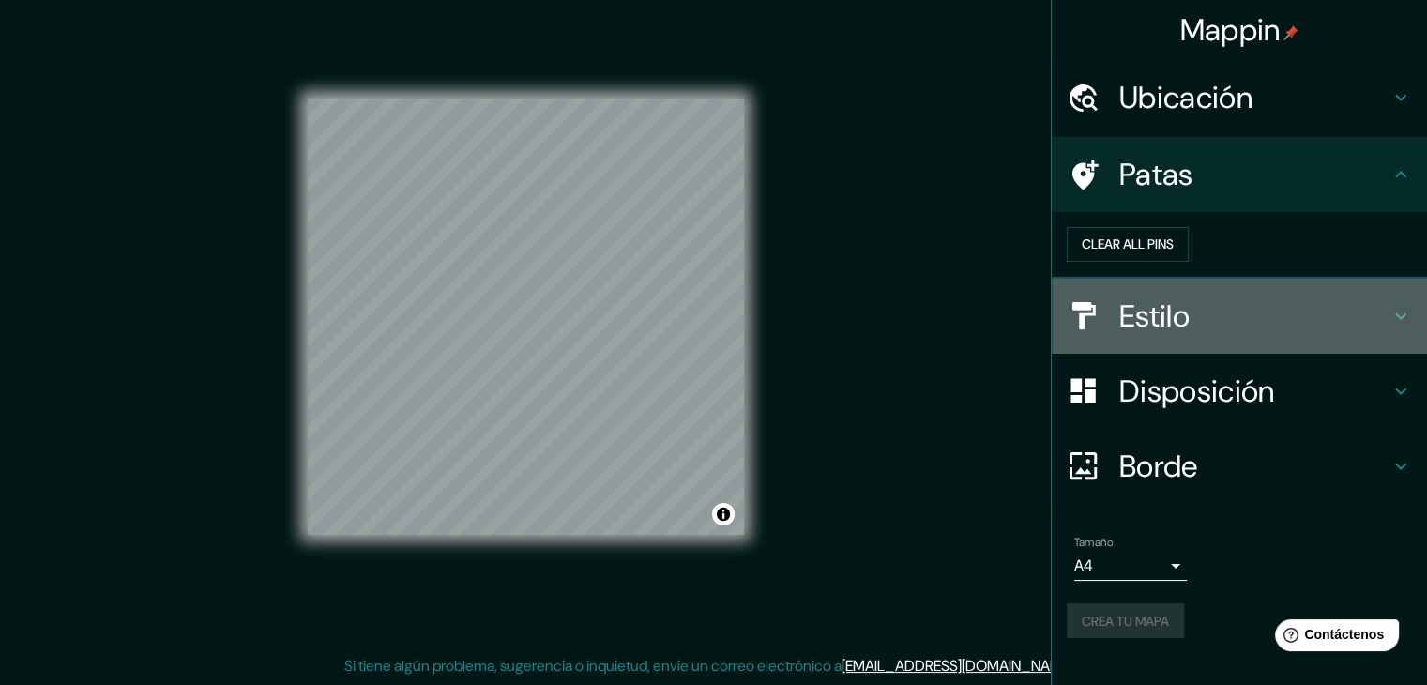
click at [1182, 333] on h4 "Estilo" at bounding box center [1255, 316] width 270 height 38
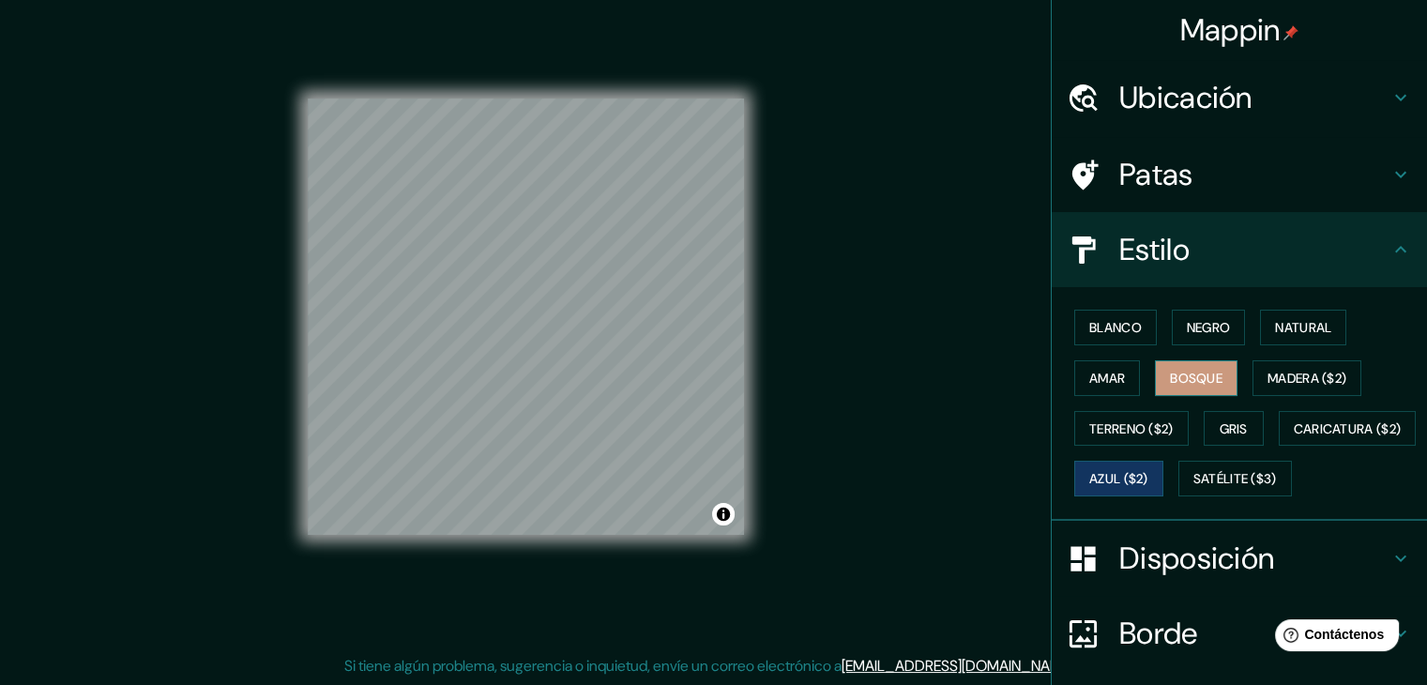
click at [1201, 370] on font "Bosque" at bounding box center [1196, 378] width 53 height 17
click at [1314, 371] on font "Madera ($2)" at bounding box center [1307, 378] width 79 height 17
